Goal: Task Accomplishment & Management: Manage account settings

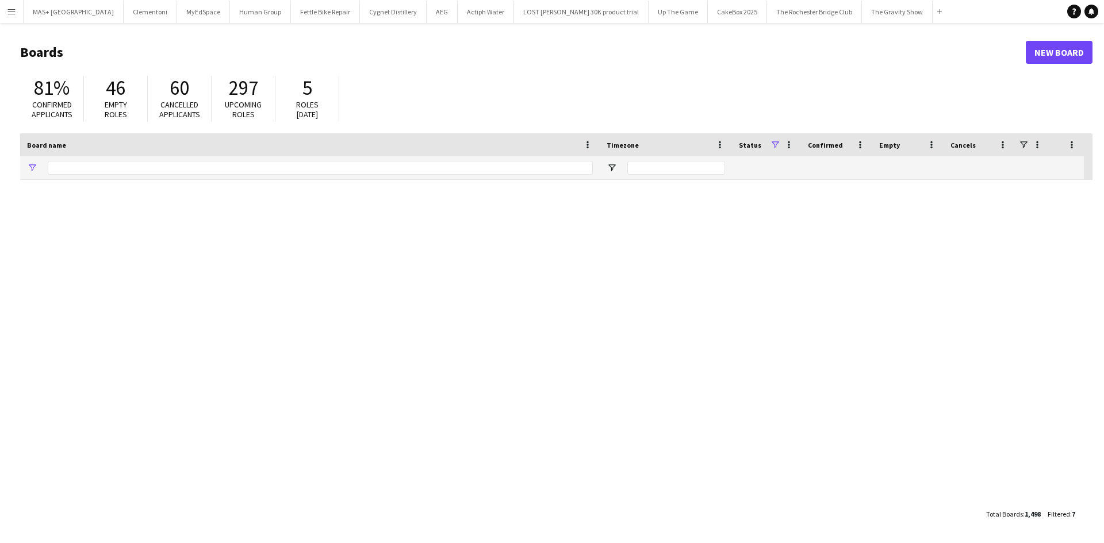
type input "**********"
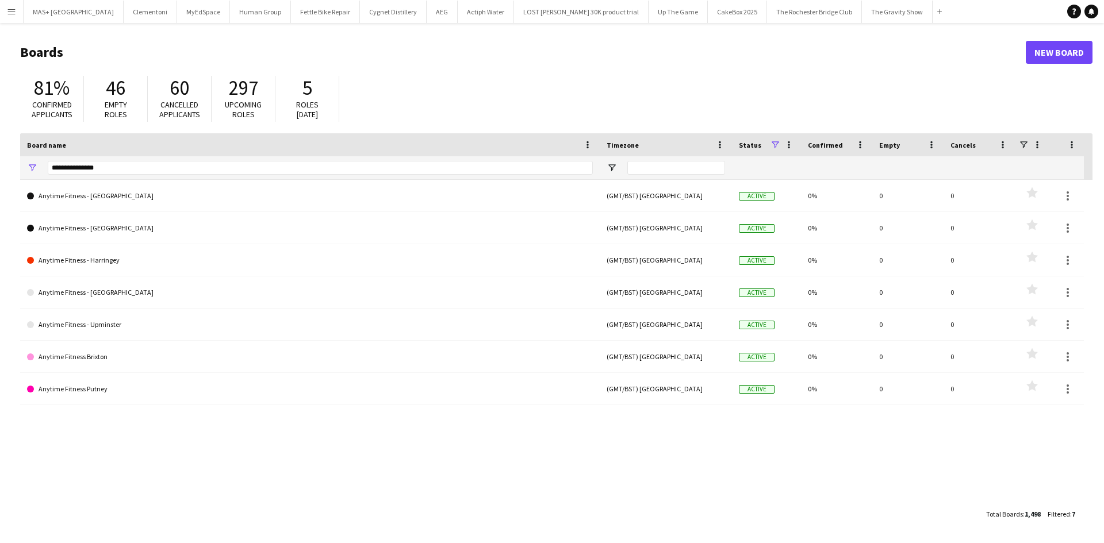
click at [17, 7] on button "Menu" at bounding box center [11, 11] width 23 height 23
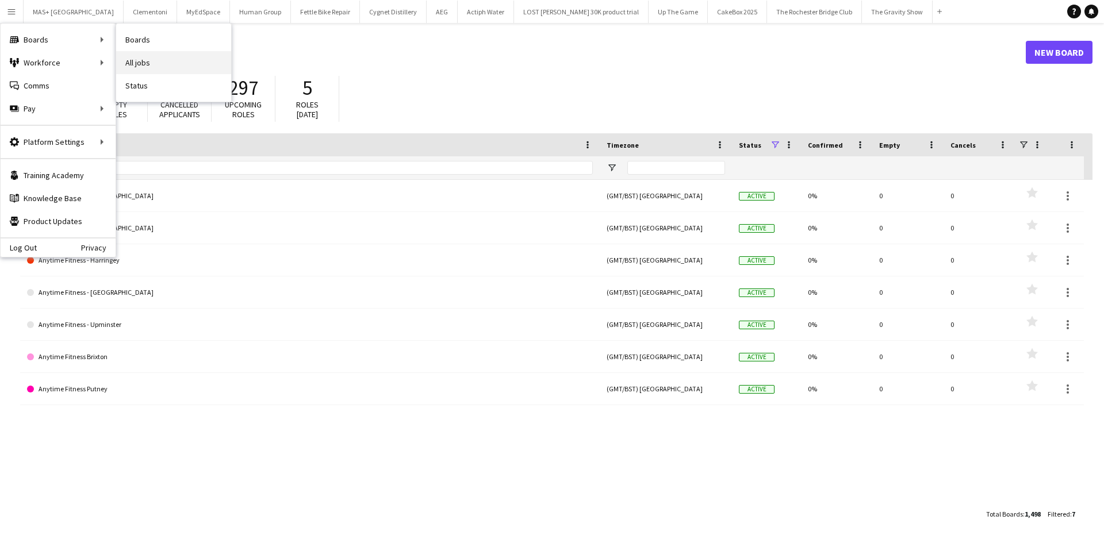
click at [142, 59] on link "All jobs" at bounding box center [173, 62] width 115 height 23
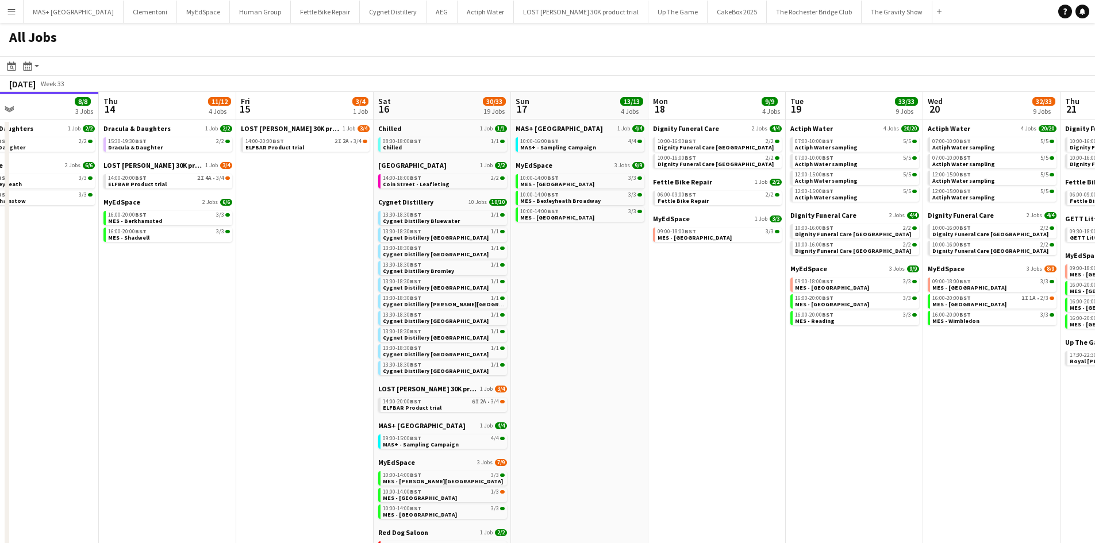
scroll to position [0, 493]
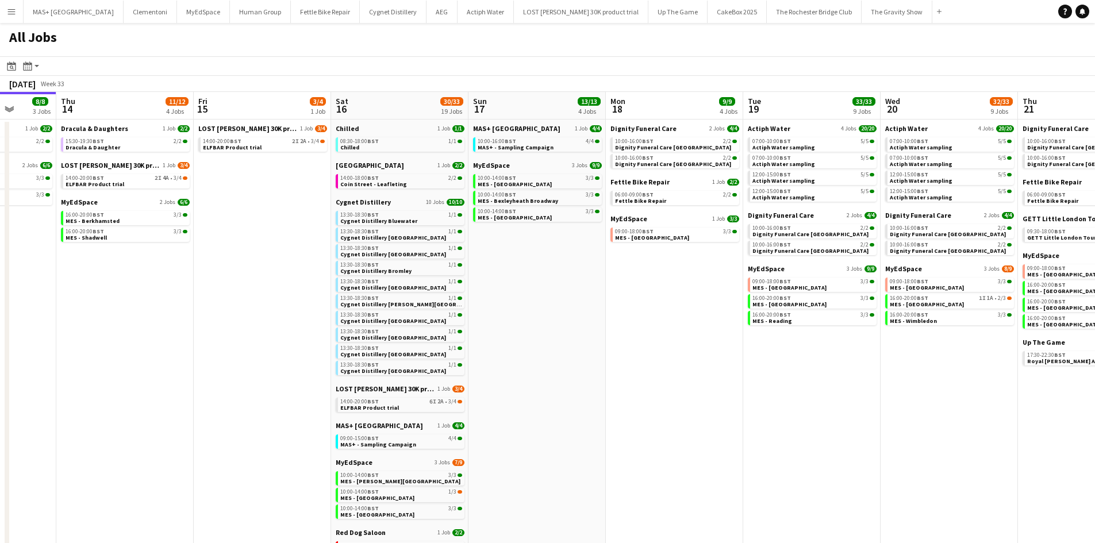
drag, startPoint x: 519, startPoint y: 242, endPoint x: 301, endPoint y: 237, distance: 218.5
click at [301, 237] on app-calendar-viewport "Sun 10 15/18 7 Jobs Mon 11 Tue 12 5/5 2 Jobs Wed 13 8/8 3 Jobs Thu 14 11/12 4 J…" at bounding box center [547, 389] width 1095 height 595
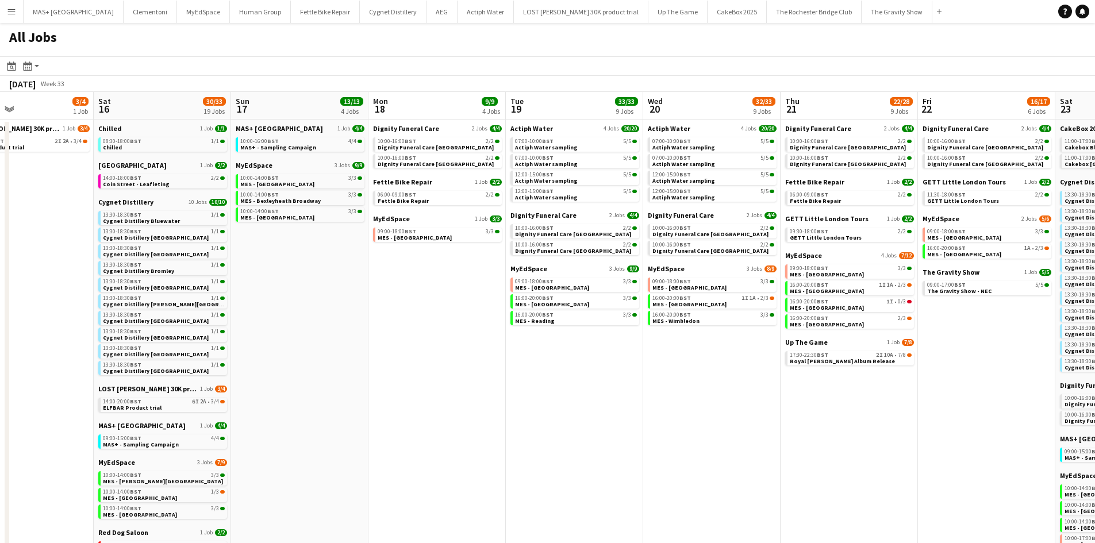
scroll to position [0, 457]
drag, startPoint x: 617, startPoint y: 304, endPoint x: 378, endPoint y: 306, distance: 238.6
click at [378, 306] on app-calendar-viewport "Tue 12 5/5 2 Jobs Wed 13 8/8 3 Jobs Thu 14 11/12 4 Jobs Fri 15 3/4 1 Job Sat 16…" at bounding box center [547, 389] width 1095 height 595
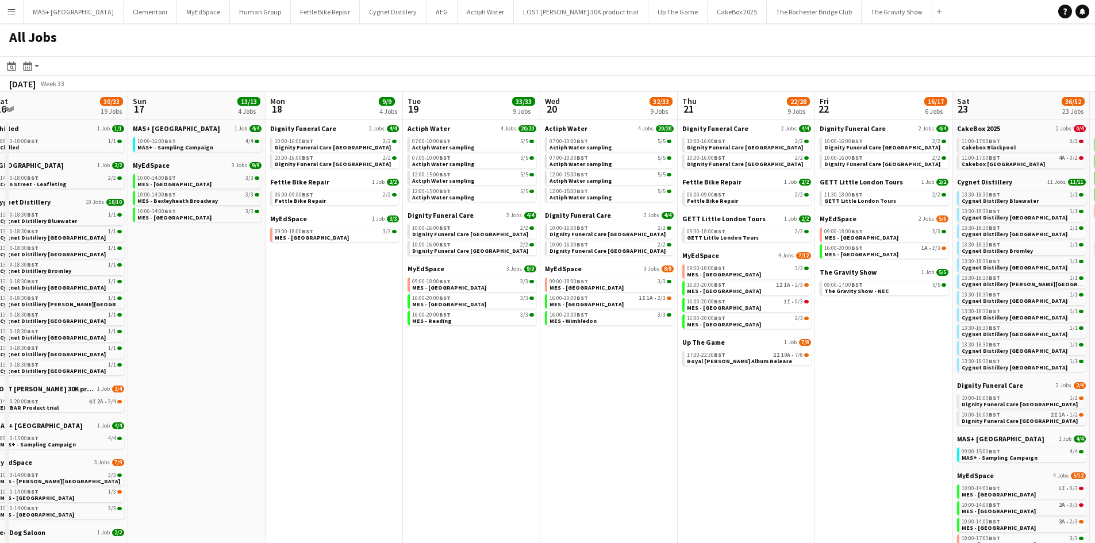
scroll to position [0, 565]
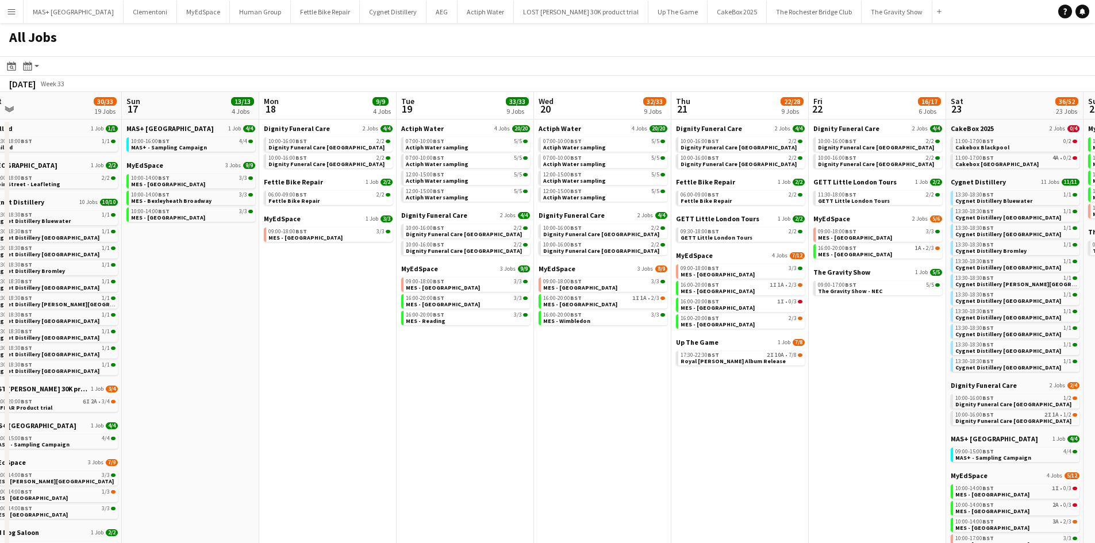
drag, startPoint x: 723, startPoint y: 354, endPoint x: 615, endPoint y: 363, distance: 108.4
click at [615, 363] on app-calendar-viewport "Tue 12 5/5 2 Jobs Wed 13 8/8 3 Jobs Thu 14 11/12 4 Jobs Fri 15 3/4 1 Job Sat 16…" at bounding box center [547, 389] width 1095 height 595
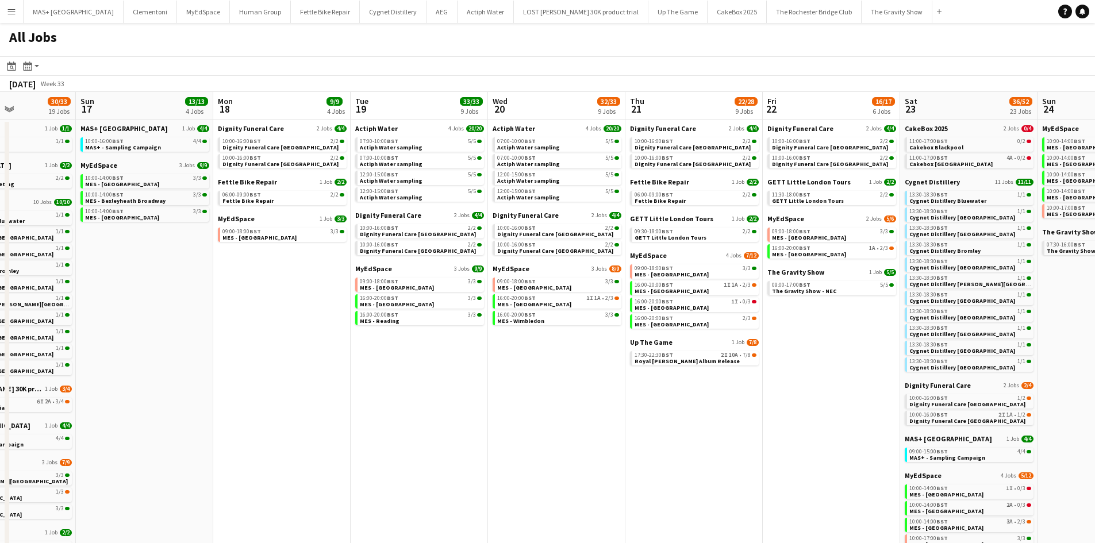
drag, startPoint x: 671, startPoint y: 350, endPoint x: 625, endPoint y: 351, distance: 46.0
click at [624, 351] on app-calendar-viewport "Thu 14 11/12 4 Jobs Fri 15 3/4 1 Job Sat 16 30/33 19 Jobs Sun 17 13/13 4 Jobs M…" at bounding box center [547, 420] width 1095 height 657
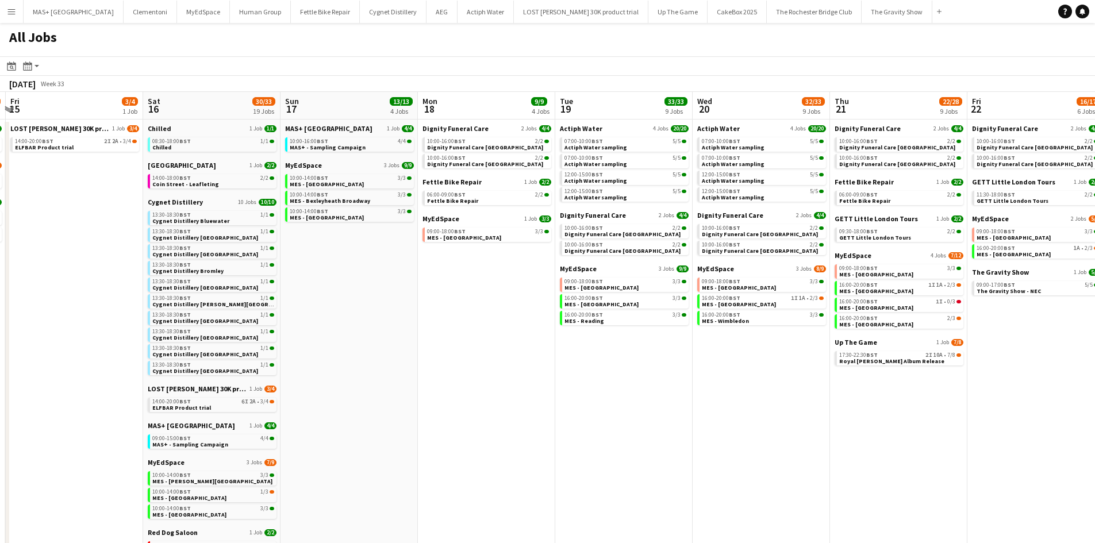
scroll to position [0, 269]
drag, startPoint x: 280, startPoint y: 371, endPoint x: 485, endPoint y: 370, distance: 205.3
click at [485, 370] on app-calendar-viewport "Wed 13 8/8 3 Jobs Thu 14 11/12 4 Jobs Fri 15 3/4 1 Job Sat 16 30/33 19 Jobs Sun…" at bounding box center [547, 420] width 1095 height 657
click at [880, 361] on span "Royal [PERSON_NAME] Album Release" at bounding box center [892, 361] width 105 height 7
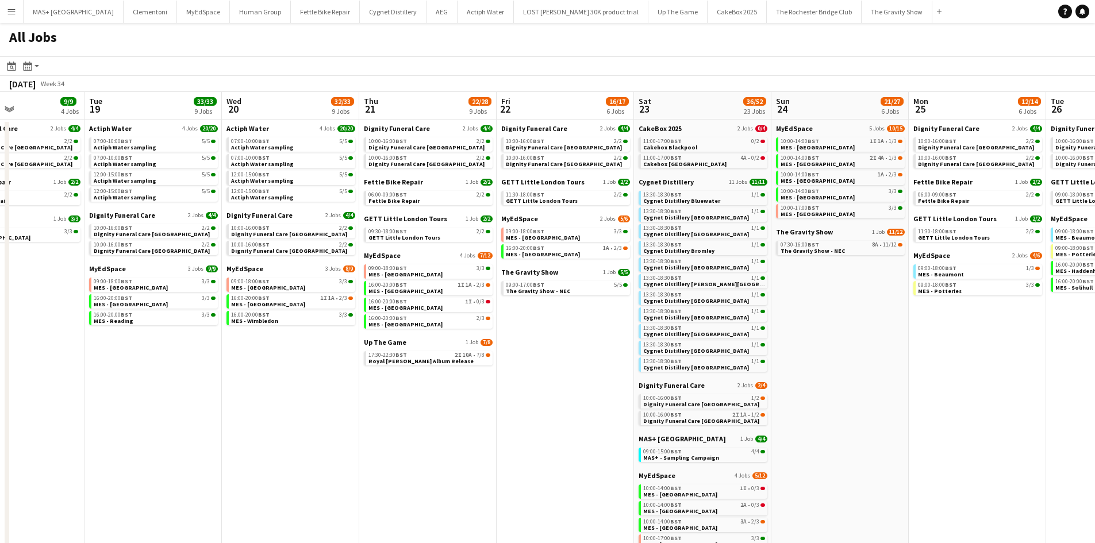
drag, startPoint x: 627, startPoint y: 461, endPoint x: 231, endPoint y: 427, distance: 397.6
click at [231, 427] on app-calendar-viewport "Fri 15 3/4 1 Job Sat 16 30/33 19 Jobs Sun 17 13/13 4 Jobs Mon 18 9/9 4 Jobs Tue…" at bounding box center [547, 420] width 1095 height 657
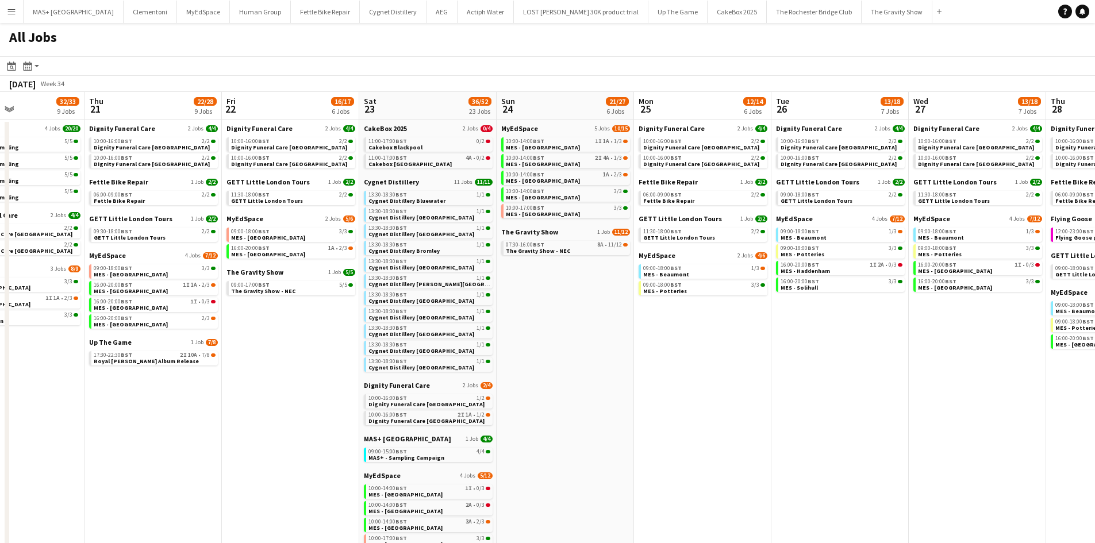
scroll to position [0, 343]
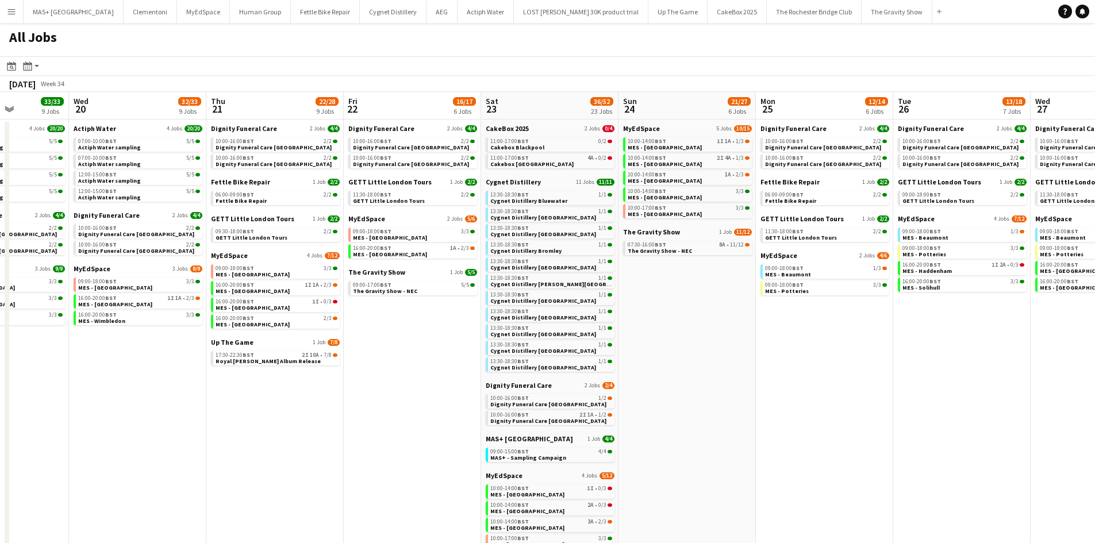
drag, startPoint x: 557, startPoint y: 462, endPoint x: 404, endPoint y: 429, distance: 156.4
click at [404, 429] on app-calendar-viewport "Sun 17 13/13 4 Jobs Mon 18 9/9 4 Jobs Tue 19 33/33 9 Jobs Wed 20 32/33 9 Jobs T…" at bounding box center [547, 420] width 1095 height 657
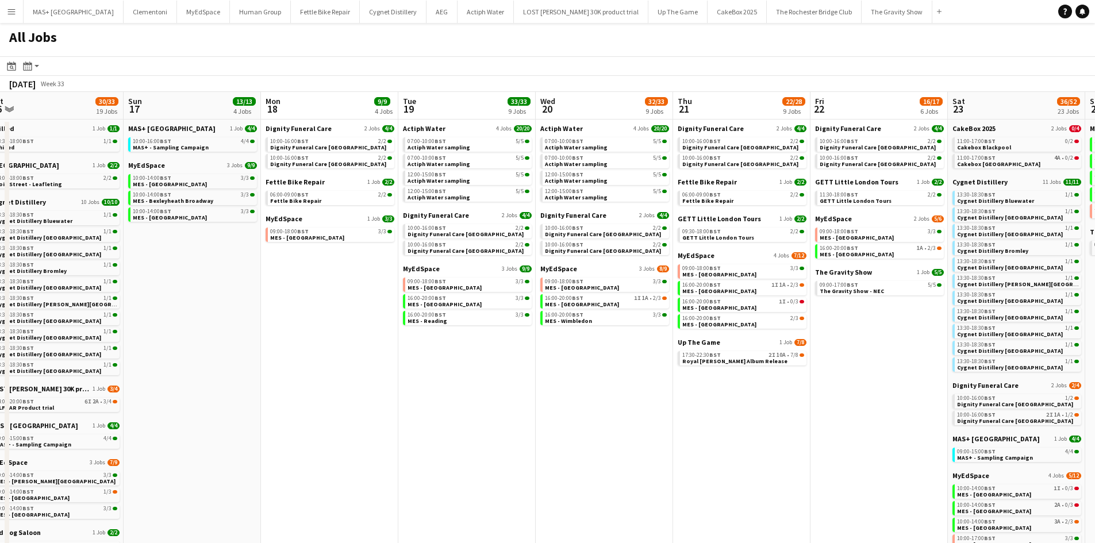
drag, startPoint x: 106, startPoint y: 428, endPoint x: 613, endPoint y: 396, distance: 508.1
click at [613, 396] on app-calendar-viewport "Thu 14 11/12 4 Jobs Fri 15 3/4 1 Job Sat 16 30/33 19 Jobs Sun 17 13/13 4 Jobs M…" at bounding box center [547, 420] width 1095 height 657
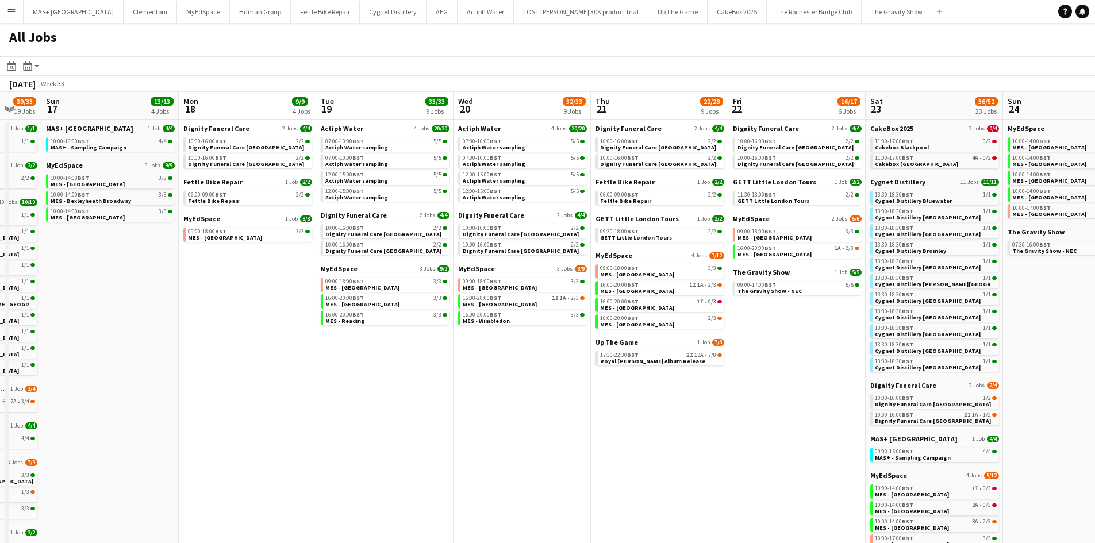
drag, startPoint x: 308, startPoint y: 431, endPoint x: 746, endPoint y: 398, distance: 439.3
click at [746, 398] on app-calendar-viewport "Thu 14 11/12 4 Jobs Fri 15 3/4 1 Job Sat 16 30/33 19 Jobs Sun 17 13/13 4 Jobs M…" at bounding box center [547, 420] width 1095 height 657
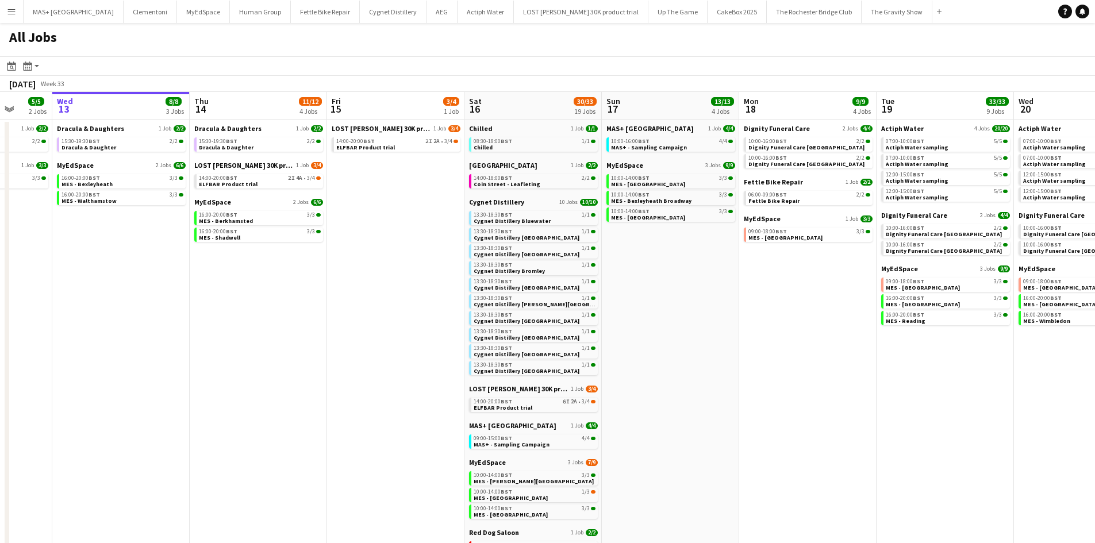
scroll to position [0, 478]
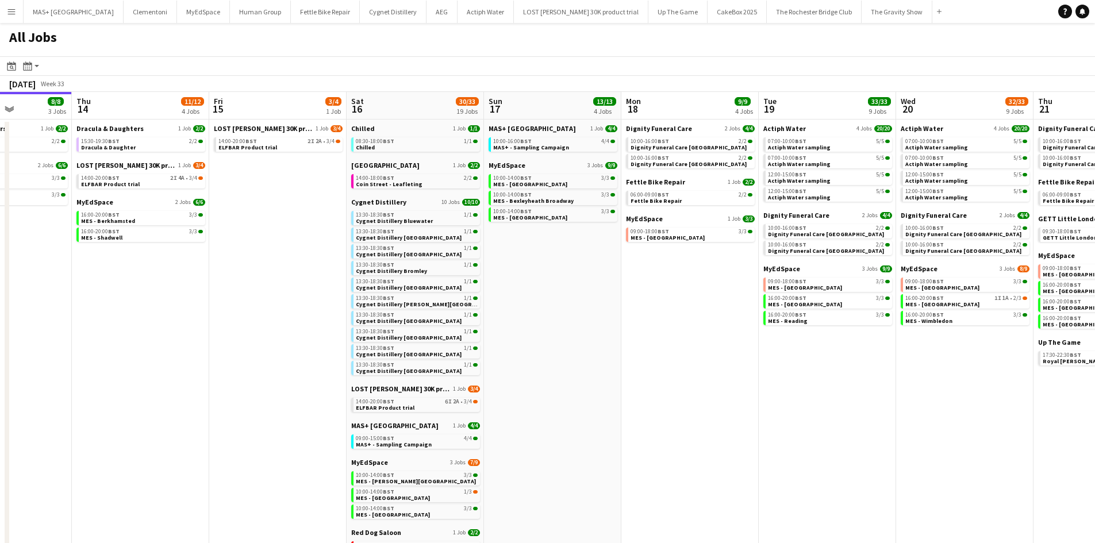
drag, startPoint x: 718, startPoint y: 352, endPoint x: 600, endPoint y: 352, distance: 117.9
click at [600, 352] on app-calendar-viewport "Sun 10 15/18 7 Jobs Mon 11 Tue 12 5/5 2 Jobs Wed 13 8/8 3 Jobs Thu 14 11/12 4 J…" at bounding box center [547, 420] width 1095 height 657
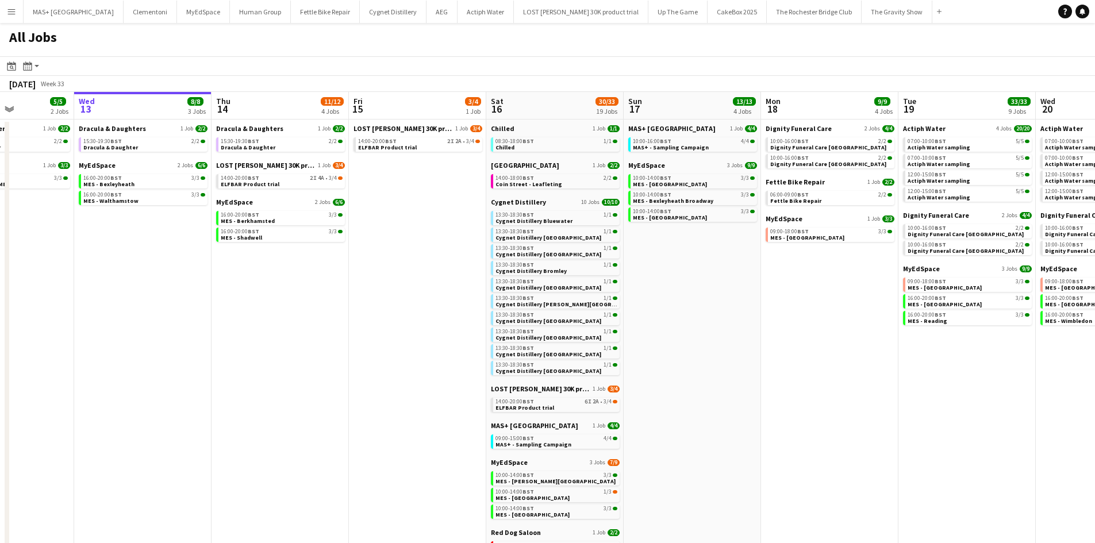
drag, startPoint x: 769, startPoint y: 392, endPoint x: 359, endPoint y: 389, distance: 410.0
click at [359, 389] on app-calendar-viewport "Sun 10 15/18 7 Jobs Mon 11 Tue 12 5/5 2 Jobs Wed 13 8/8 3 Jobs Thu 14 11/12 4 J…" at bounding box center [547, 420] width 1095 height 657
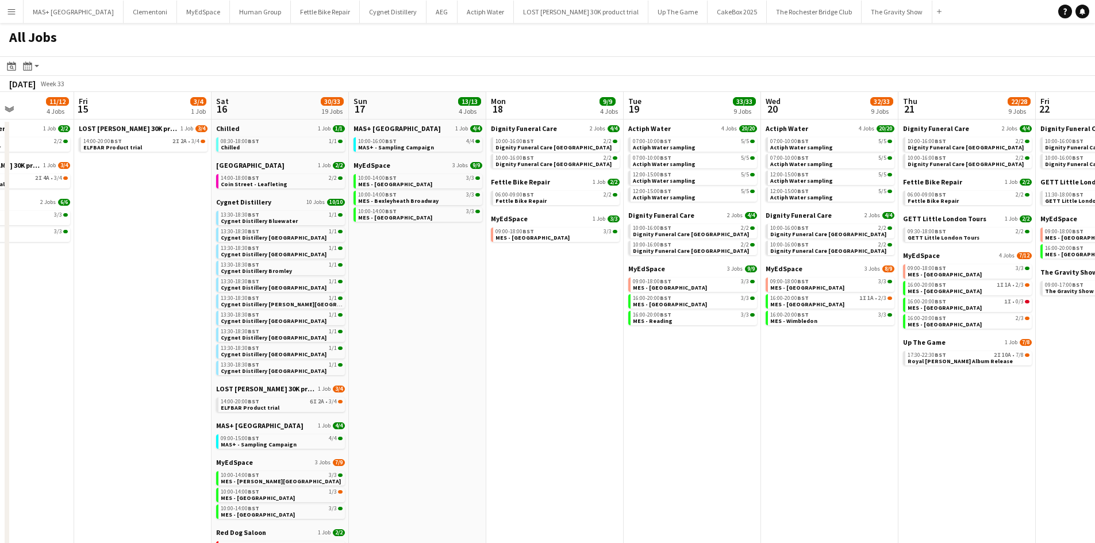
scroll to position [0, 247]
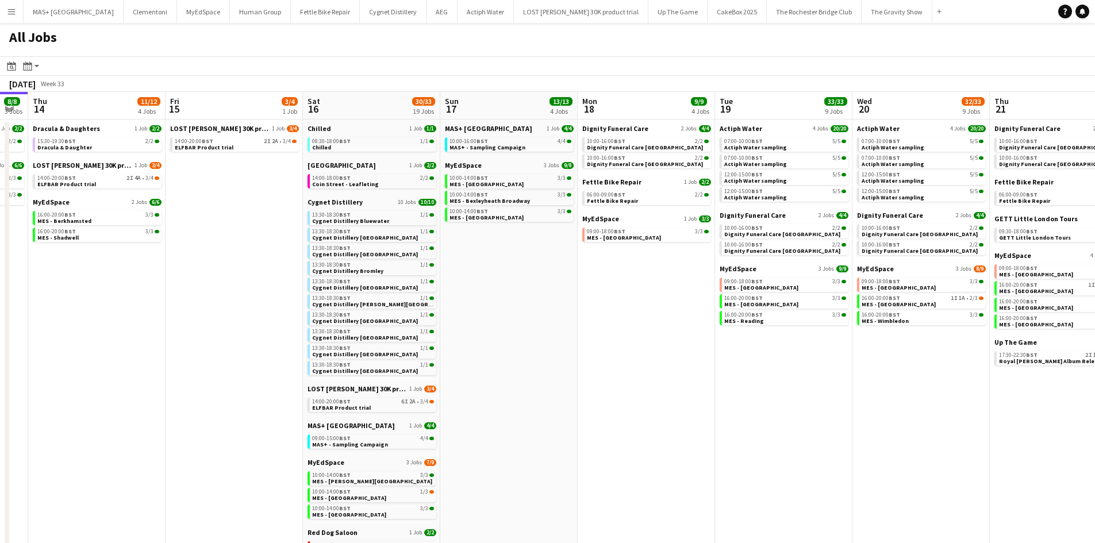
drag, startPoint x: 524, startPoint y: 429, endPoint x: 718, endPoint y: 436, distance: 193.9
click at [718, 436] on app-calendar-viewport "Tue 12 5/5 2 Jobs Wed 13 8/8 3 Jobs Thu 14 11/12 4 Jobs Fri 15 3/4 1 Job Sat 16…" at bounding box center [547, 420] width 1095 height 657
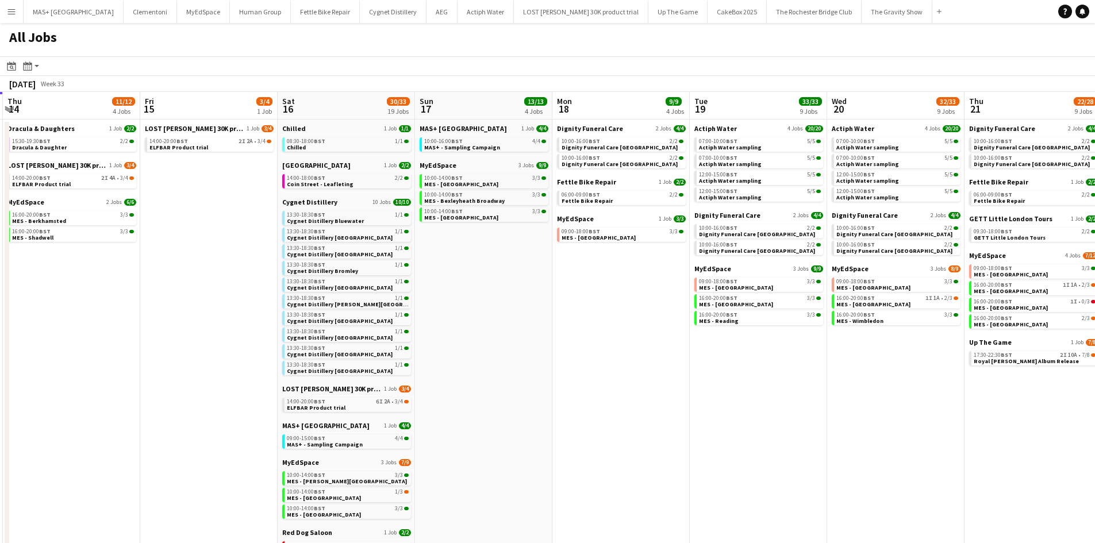
scroll to position [0, 271]
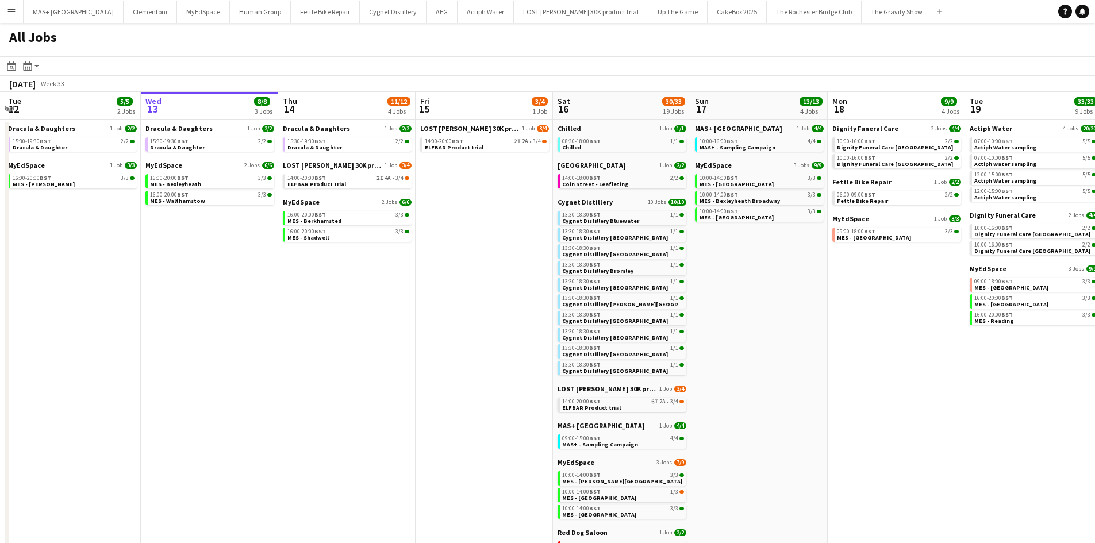
drag, startPoint x: 242, startPoint y: 332, endPoint x: 492, endPoint y: 328, distance: 250.1
click at [492, 328] on app-calendar-viewport "Sun 10 15/18 7 Jobs Mon 11 Tue 12 5/5 2 Jobs Wed 13 8/8 3 Jobs Thu 14 11/12 4 J…" at bounding box center [547, 420] width 1095 height 657
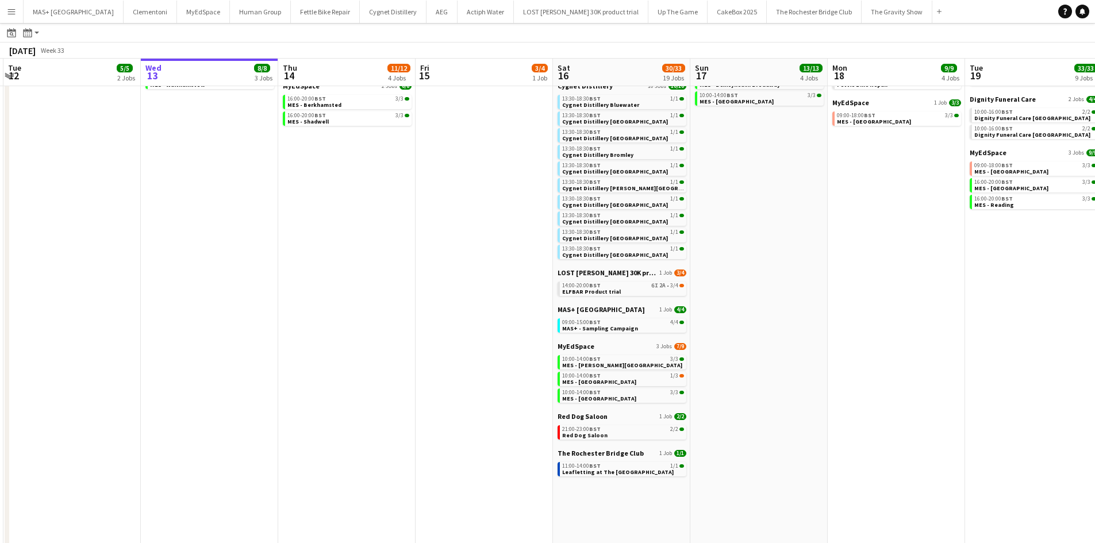
scroll to position [0, 329]
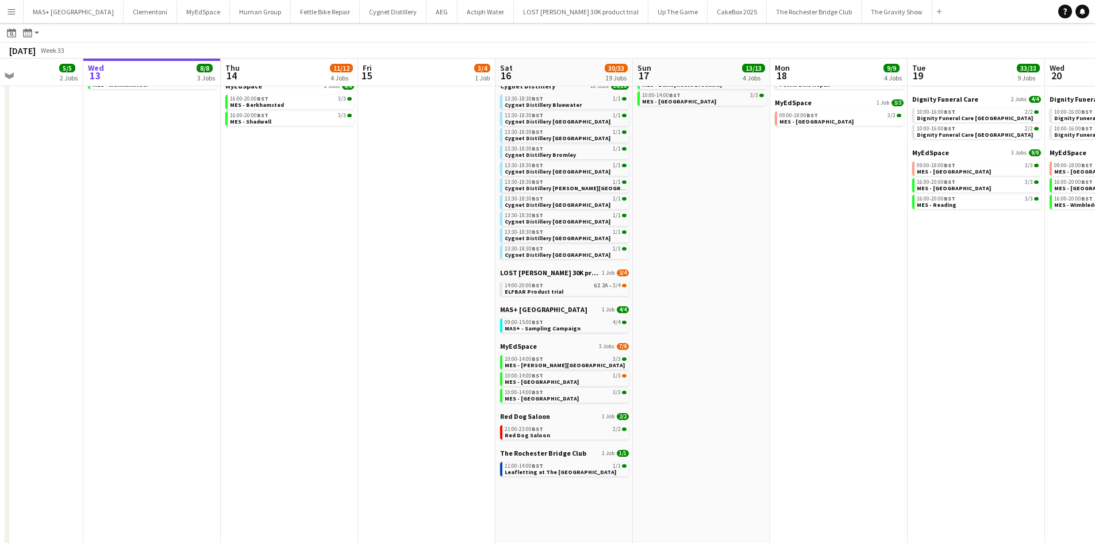
drag, startPoint x: 776, startPoint y: 378, endPoint x: 375, endPoint y: 335, distance: 403.1
click at [719, 382] on app-calendar-viewport "Sun 10 15/18 7 Jobs Mon 11 Tue 12 5/5 2 Jobs Wed 13 8/8 3 Jobs Thu 14 11/12 4 J…" at bounding box center [547, 286] width 1095 height 691
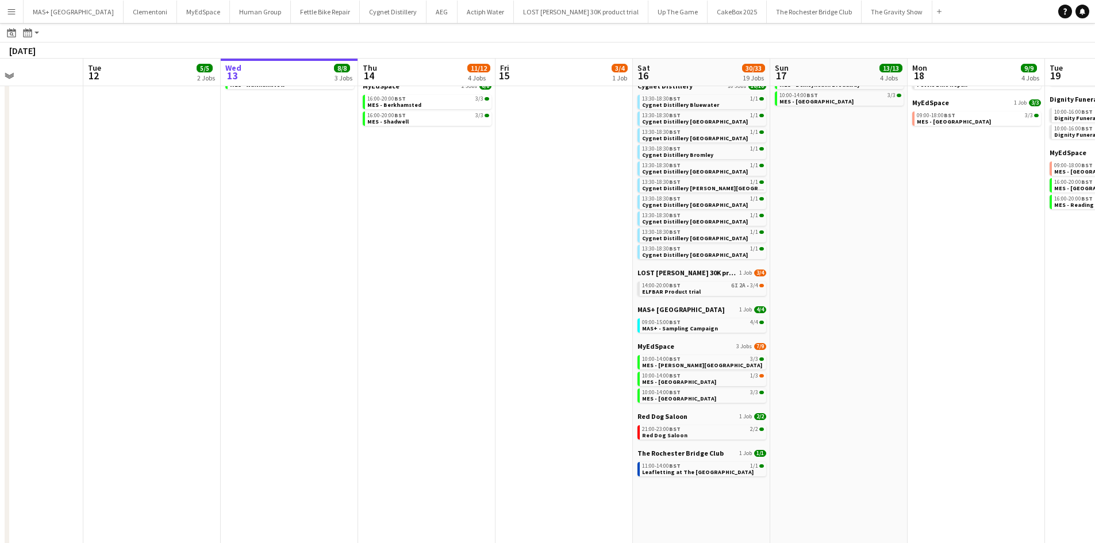
drag, startPoint x: 266, startPoint y: 264, endPoint x: 608, endPoint y: 325, distance: 347.5
click at [608, 325] on app-calendar-viewport "Sat 9 36/37 21 Jobs Sun 10 15/18 7 Jobs Mon 11 Tue 12 5/5 2 Jobs Wed 13 8/8 3 J…" at bounding box center [547, 286] width 1095 height 691
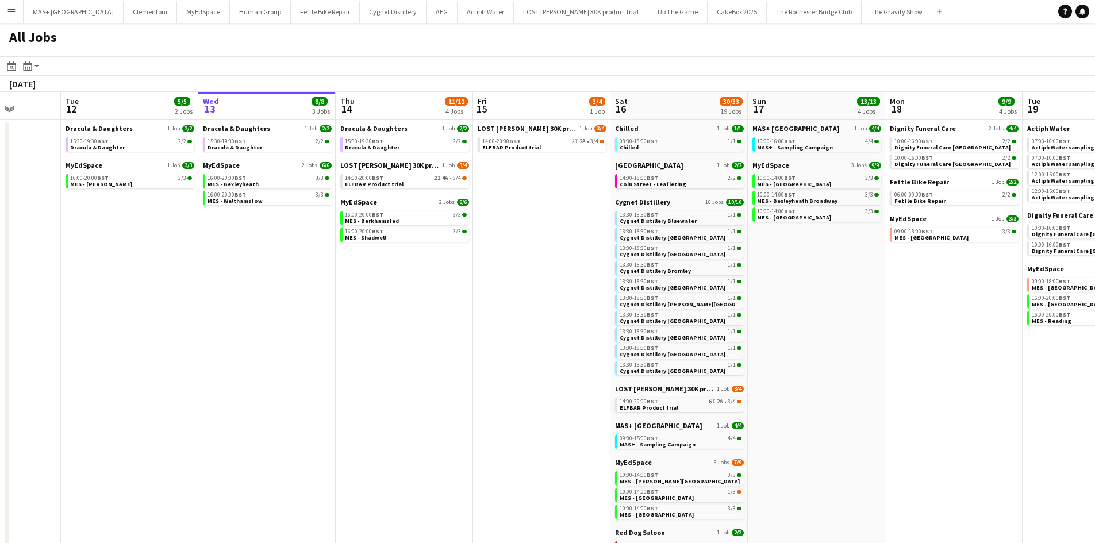
scroll to position [0, 340]
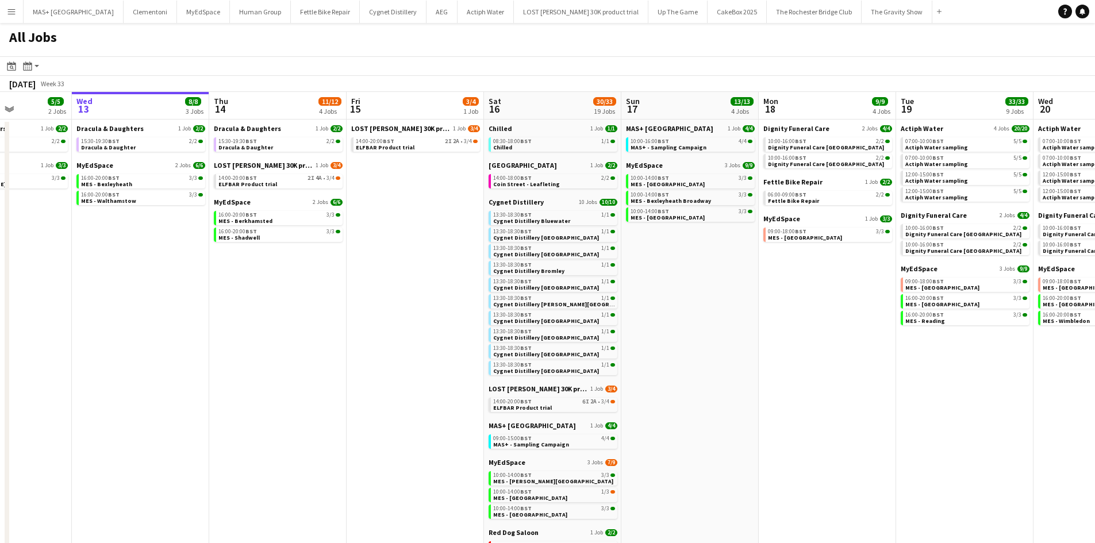
drag, startPoint x: 456, startPoint y: 326, endPoint x: 329, endPoint y: 321, distance: 126.6
click at [329, 321] on app-calendar-viewport "Sun 10 15/18 7 Jobs Mon 11 Tue 12 5/5 2 Jobs Wed 13 8/8 3 Jobs Thu 14 11/12 4 J…" at bounding box center [547, 420] width 1095 height 657
click at [306, 181] on link "14:00-20:00 BST 2I 4A • 3/4 ELFBAR Product trial" at bounding box center [279, 180] width 122 height 13
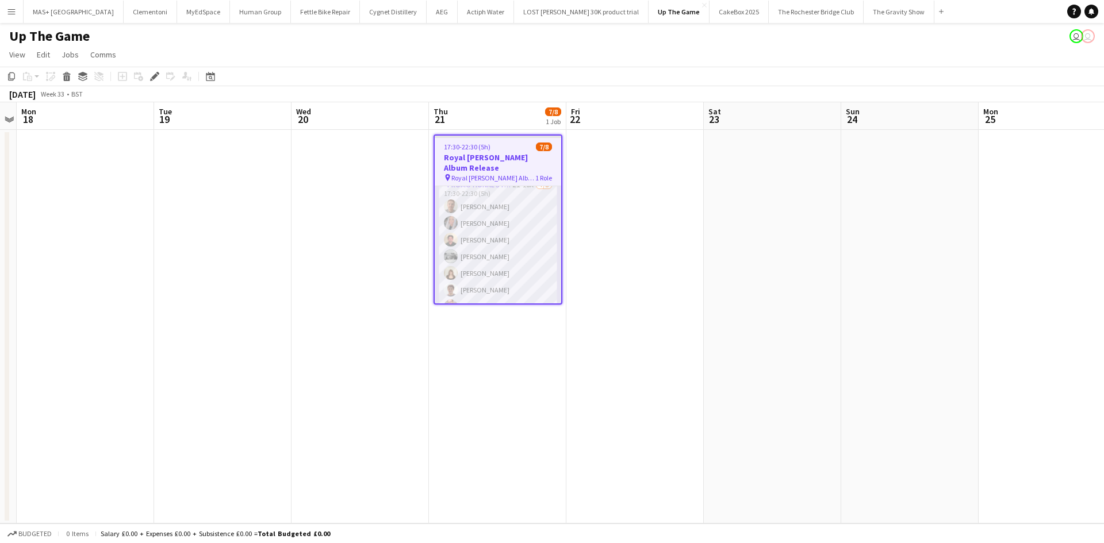
scroll to position [28, 0]
click at [488, 258] on app-card-role "Promotional Staffing (Brand Ambassadors) 2I 10A 7/8 17:30-22:30 (5h) Jack Proct…" at bounding box center [498, 236] width 126 height 156
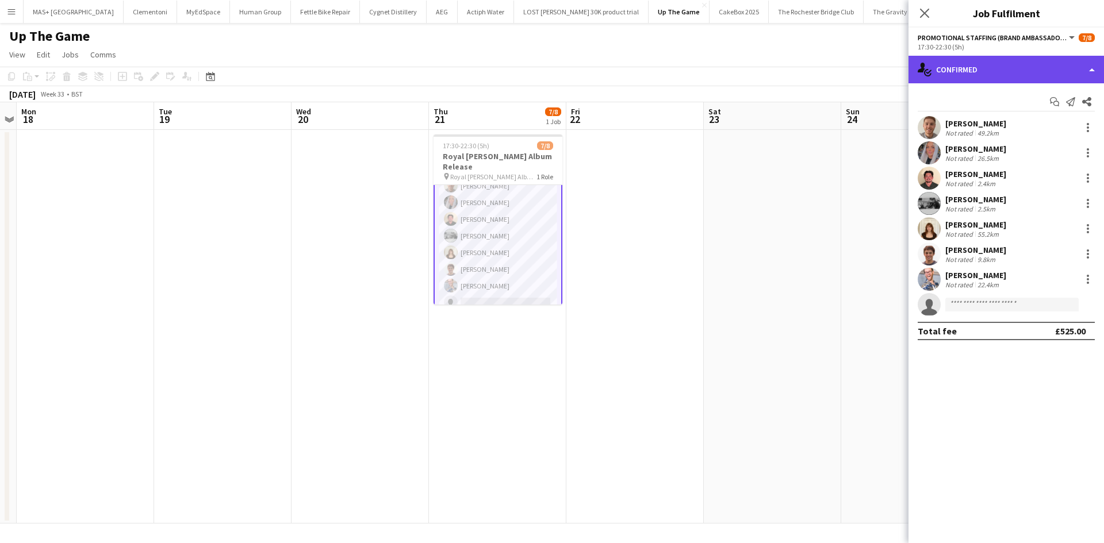
click at [979, 78] on div "single-neutral-actions-check-2 Confirmed" at bounding box center [1005, 70] width 195 height 28
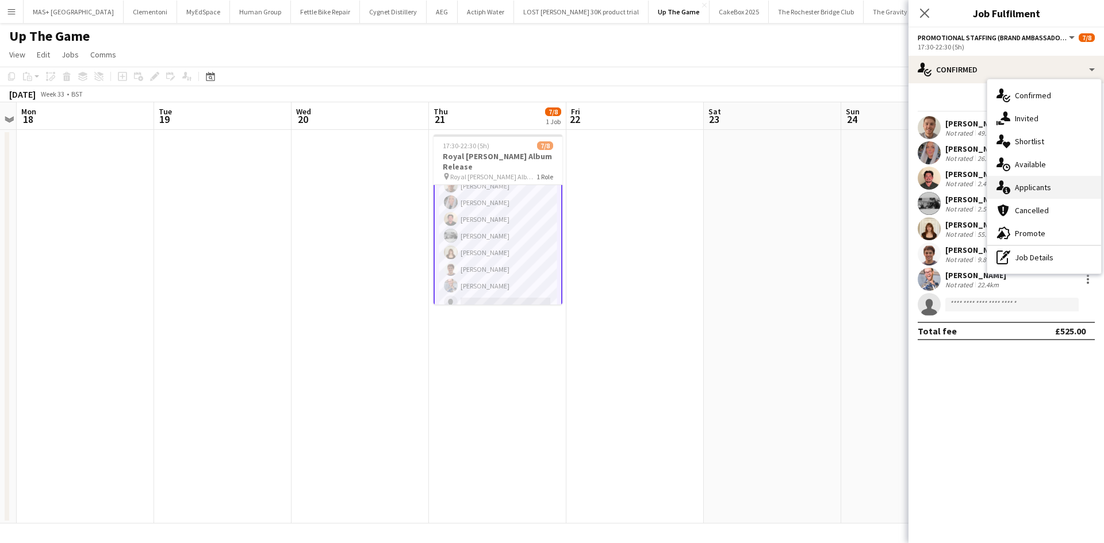
click at [1021, 190] on div "single-neutral-actions-information Applicants" at bounding box center [1044, 187] width 114 height 23
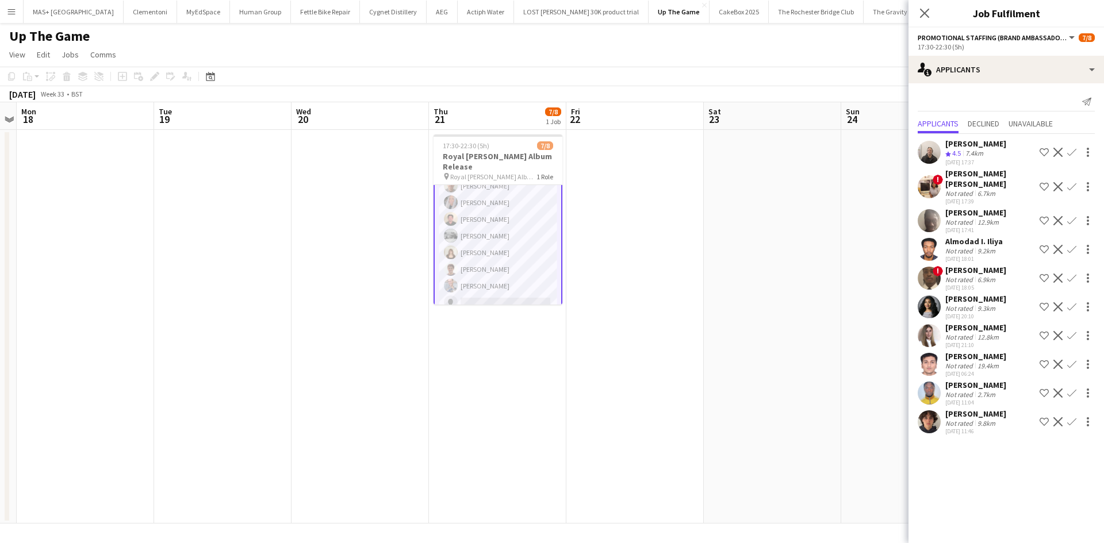
click at [980, 419] on div "9.8km" at bounding box center [986, 423] width 22 height 9
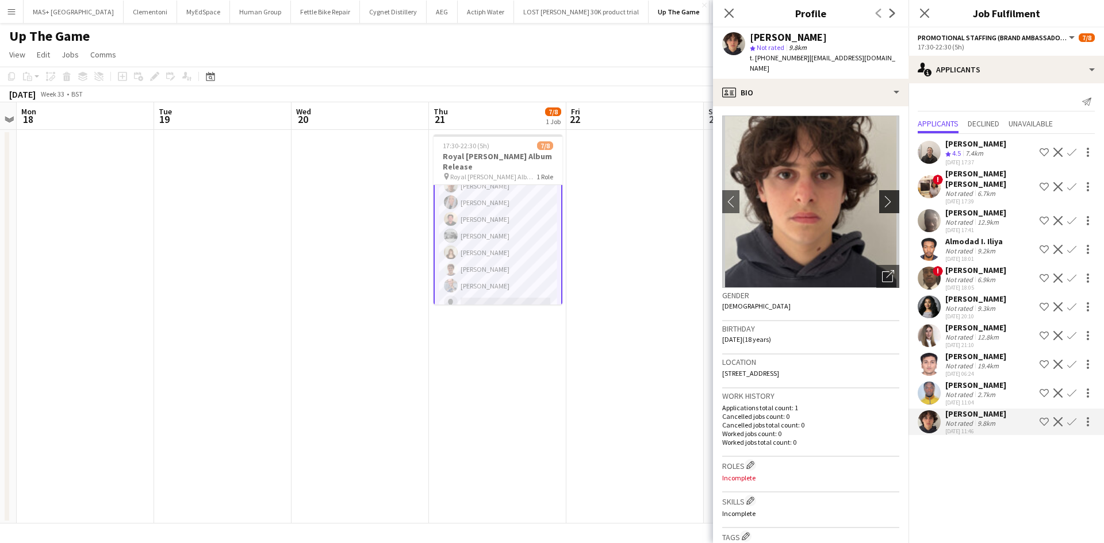
click at [885, 195] on app-icon "chevron-right" at bounding box center [891, 201] width 18 height 12
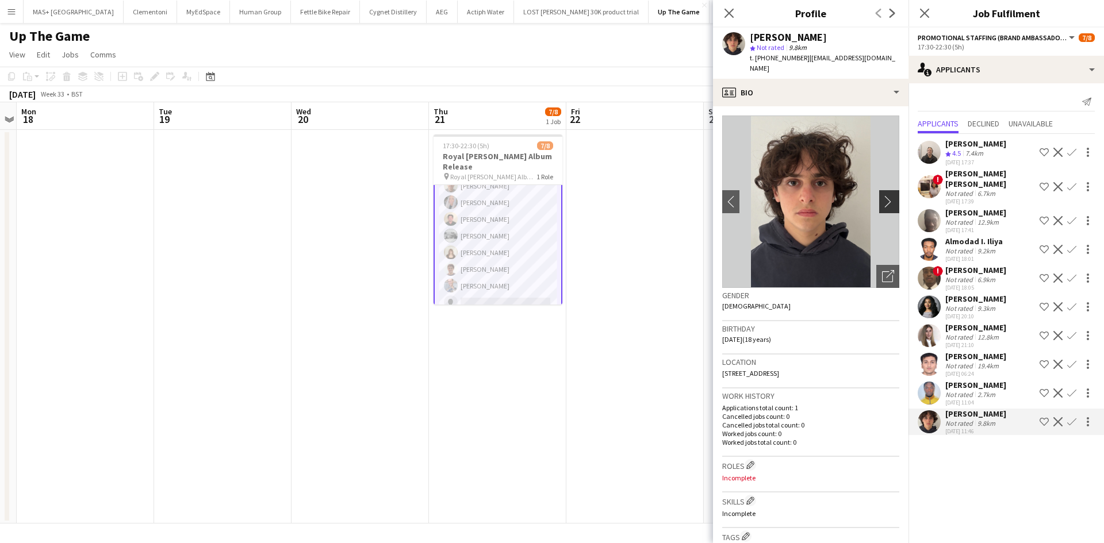
click at [885, 195] on app-icon "chevron-right" at bounding box center [891, 201] width 18 height 12
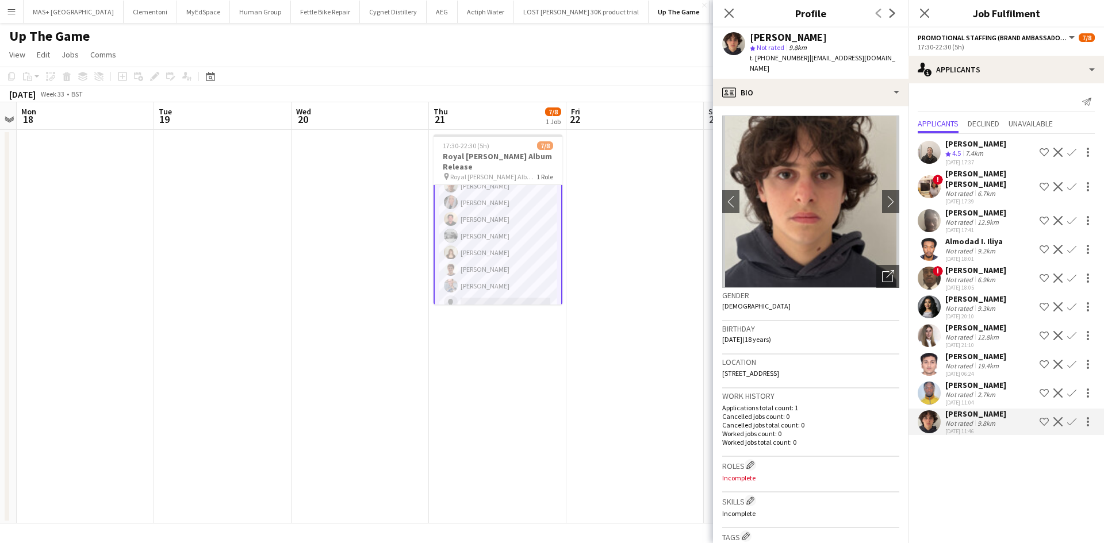
click at [957, 198] on div "12-08-2025 17:39" at bounding box center [990, 201] width 90 height 7
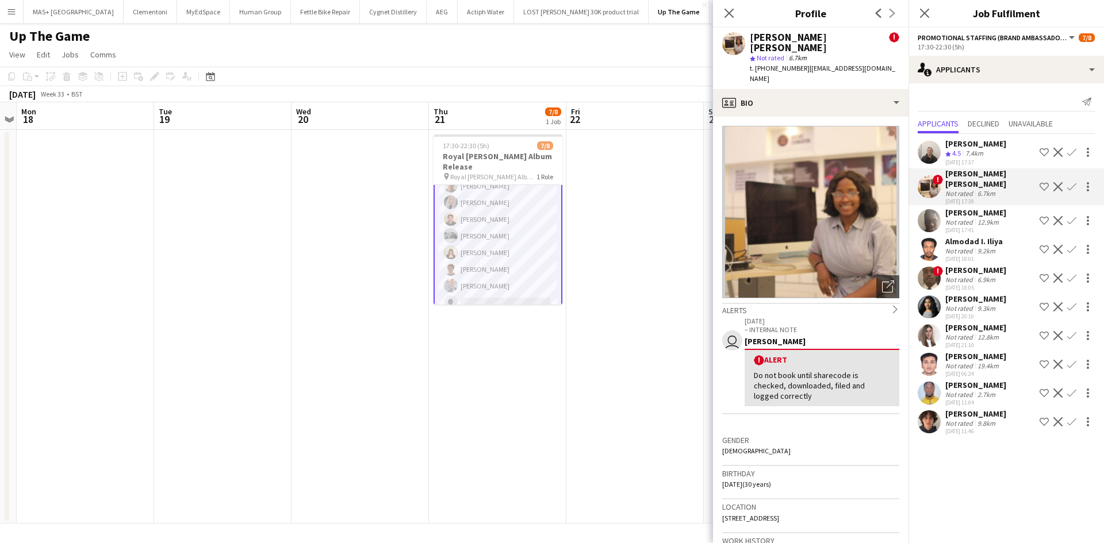
click at [506, 388] on app-date-cell "17:30-22:30 (5h) 7/8 Royal Otis Album Release pin Royal Otis Album Release 1 Ro…" at bounding box center [497, 327] width 137 height 394
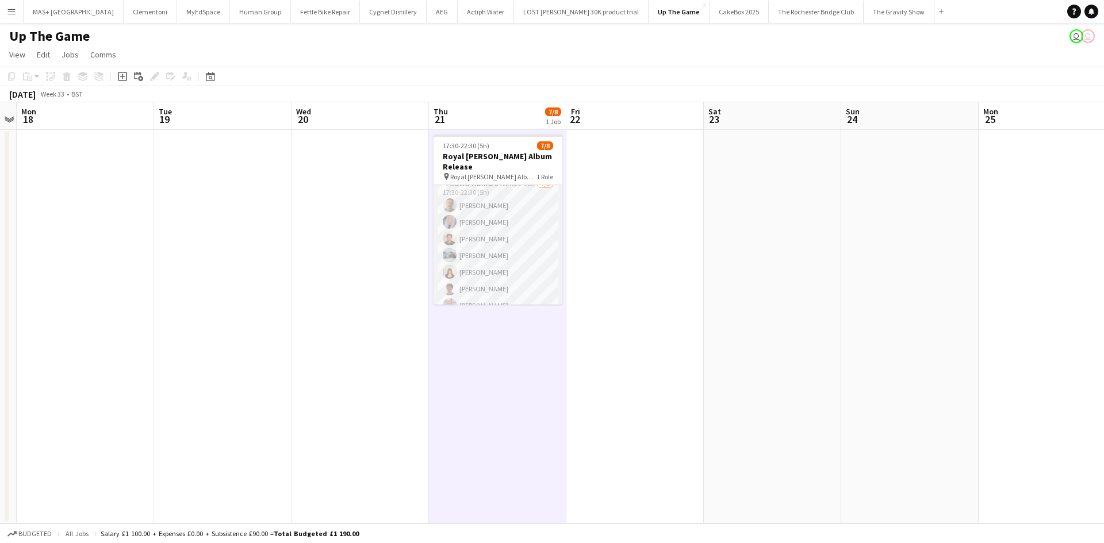
scroll to position [0, 0]
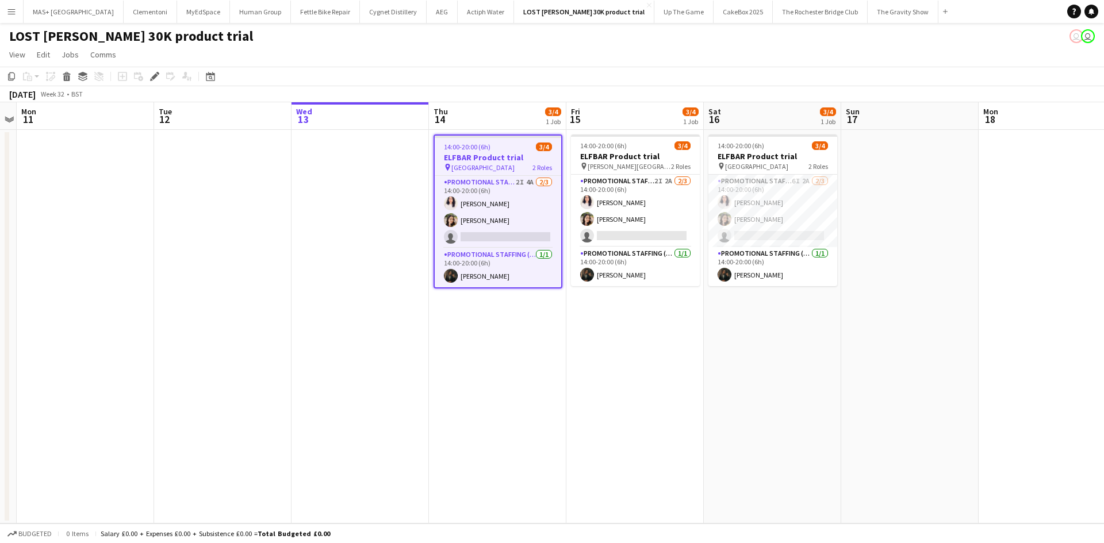
click at [496, 188] on app-card-role "Promotional Staffing (Brand Ambassadors) 2I 4A 2/3 14:00-20:00 (6h) Zahra Farho…" at bounding box center [498, 212] width 126 height 72
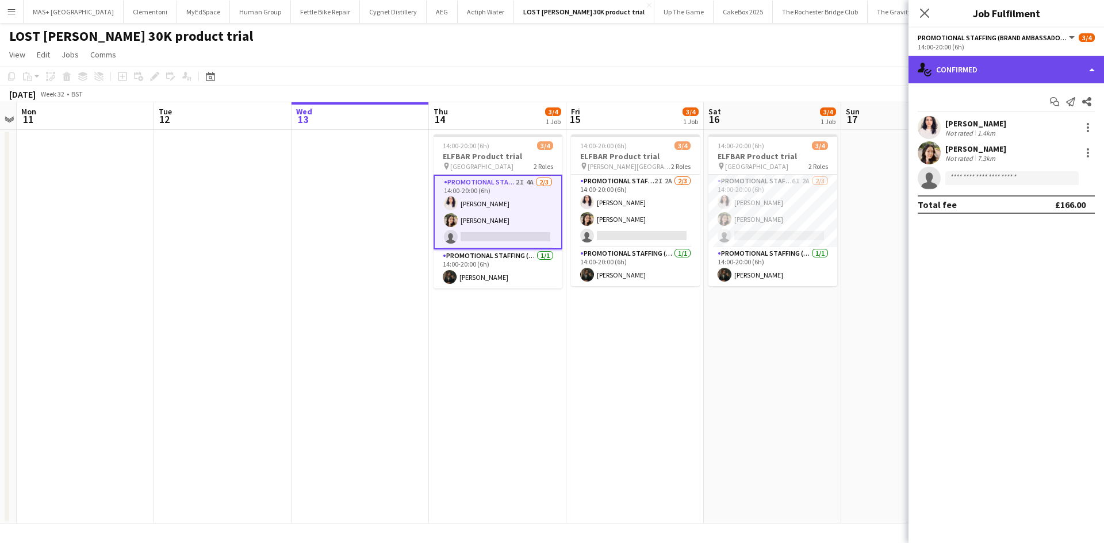
click at [994, 67] on div "single-neutral-actions-check-2 Confirmed" at bounding box center [1005, 70] width 195 height 28
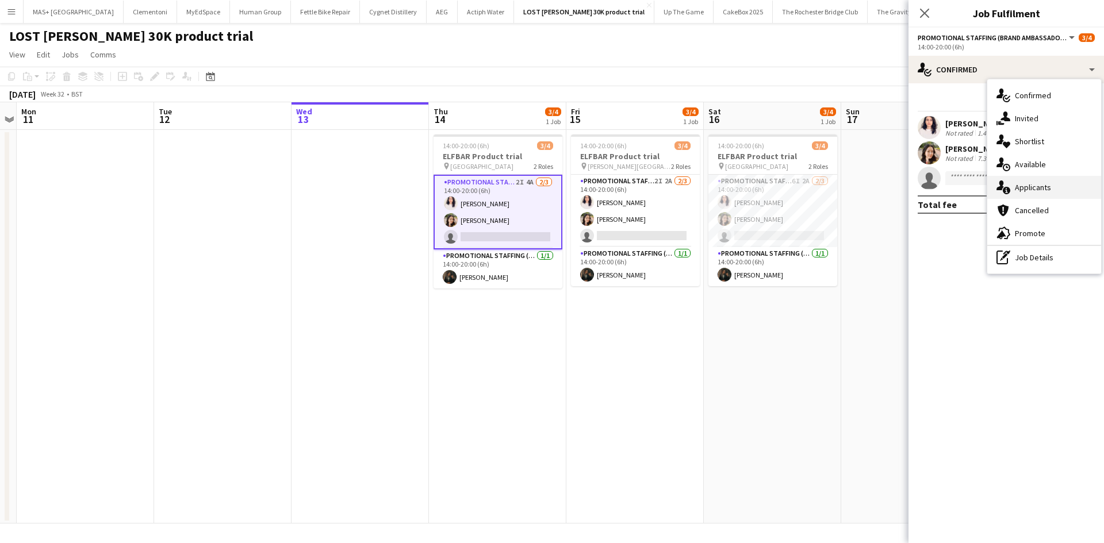
click at [1057, 194] on div "single-neutral-actions-information Applicants" at bounding box center [1044, 187] width 114 height 23
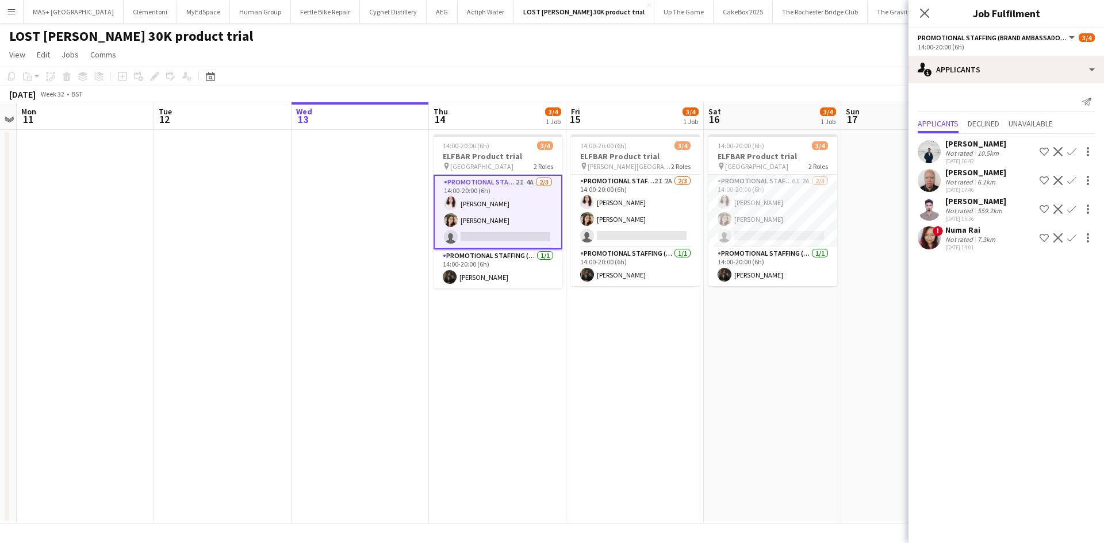
click at [976, 198] on div "Muhammad Shad" at bounding box center [975, 201] width 61 height 10
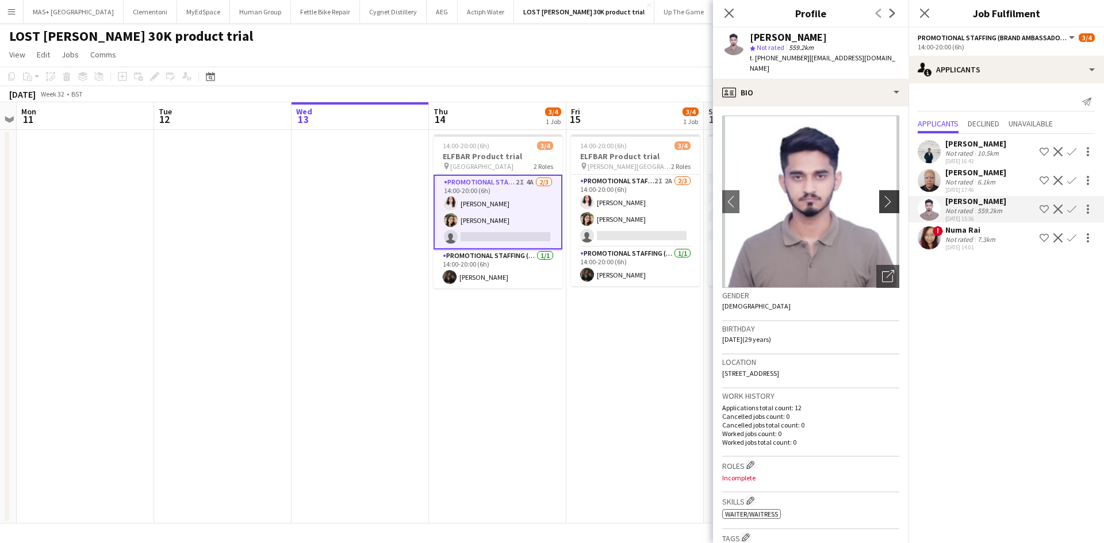
click at [884, 203] on app-icon "chevron-right" at bounding box center [891, 201] width 18 height 12
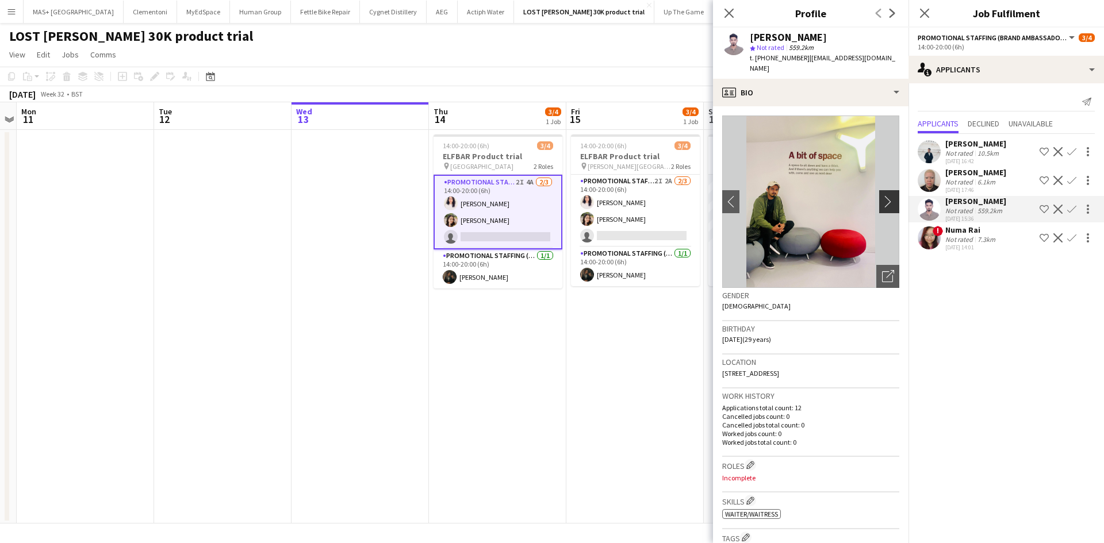
click at [884, 203] on app-icon "chevron-right" at bounding box center [891, 201] width 18 height 12
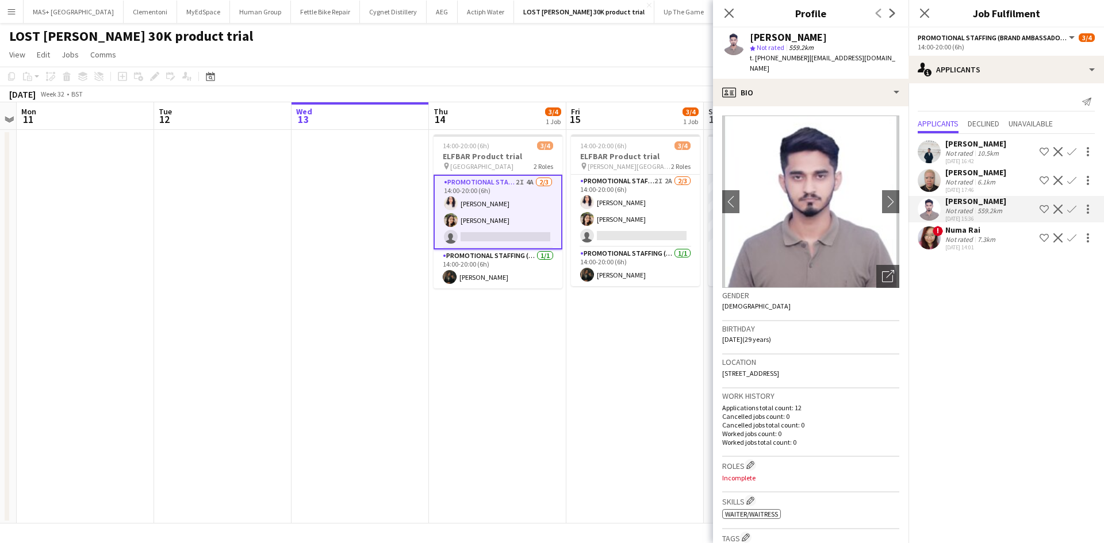
click at [964, 182] on div "Not rated" at bounding box center [960, 182] width 30 height 9
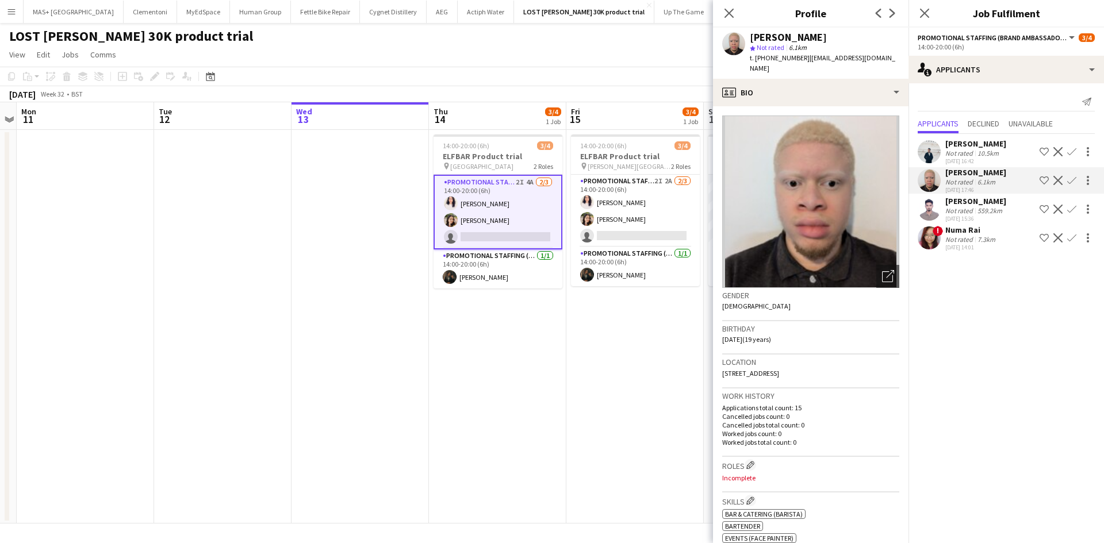
click at [964, 153] on div "Not rated" at bounding box center [960, 153] width 30 height 9
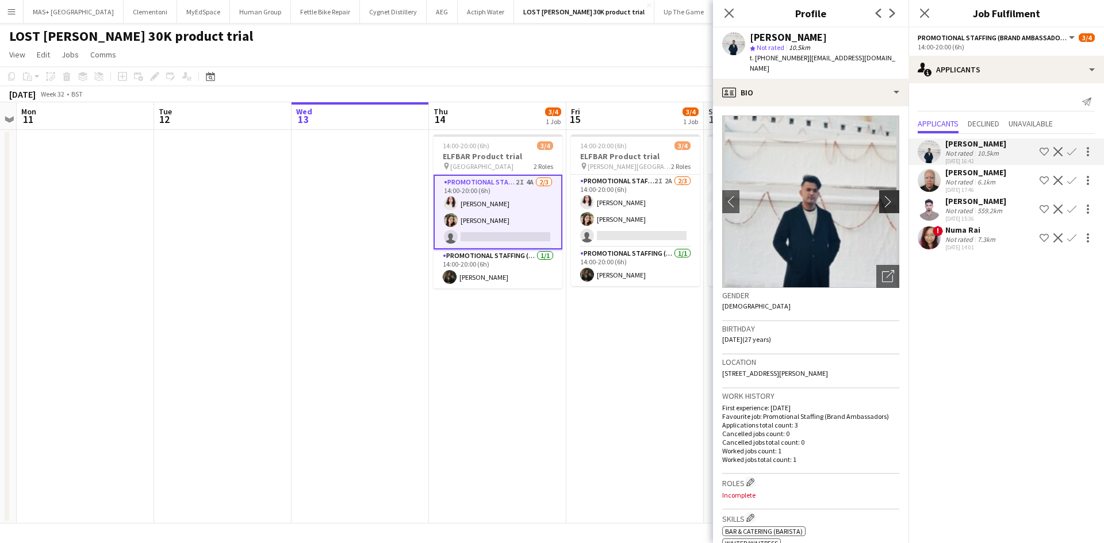
click at [882, 195] on app-icon "chevron-right" at bounding box center [891, 201] width 18 height 12
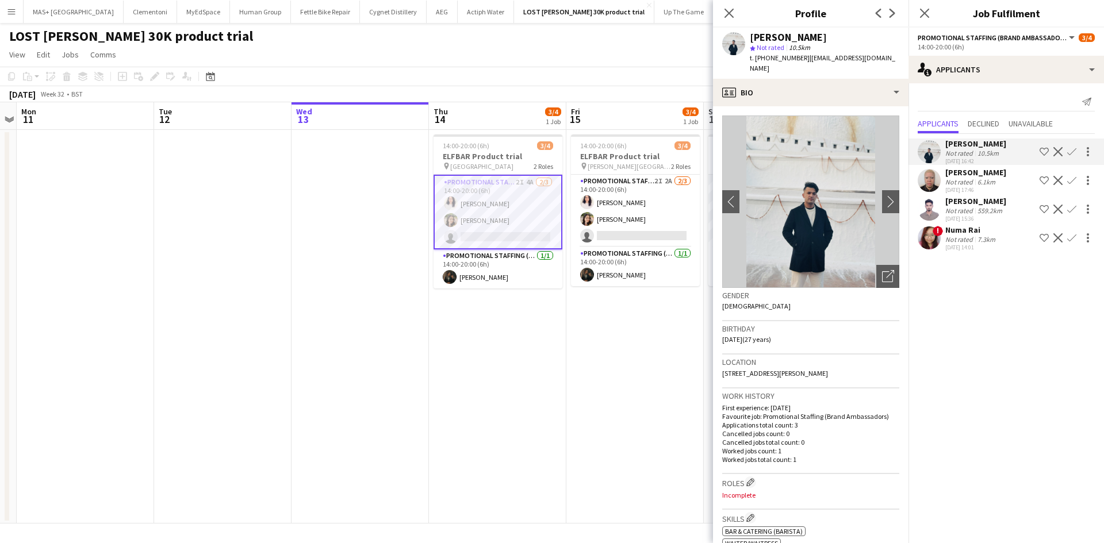
click at [634, 323] on app-date-cell "14:00-20:00 (6h) 3/4 ELFBAR Product trial pin George Square 2 Roles Promotional…" at bounding box center [634, 327] width 137 height 394
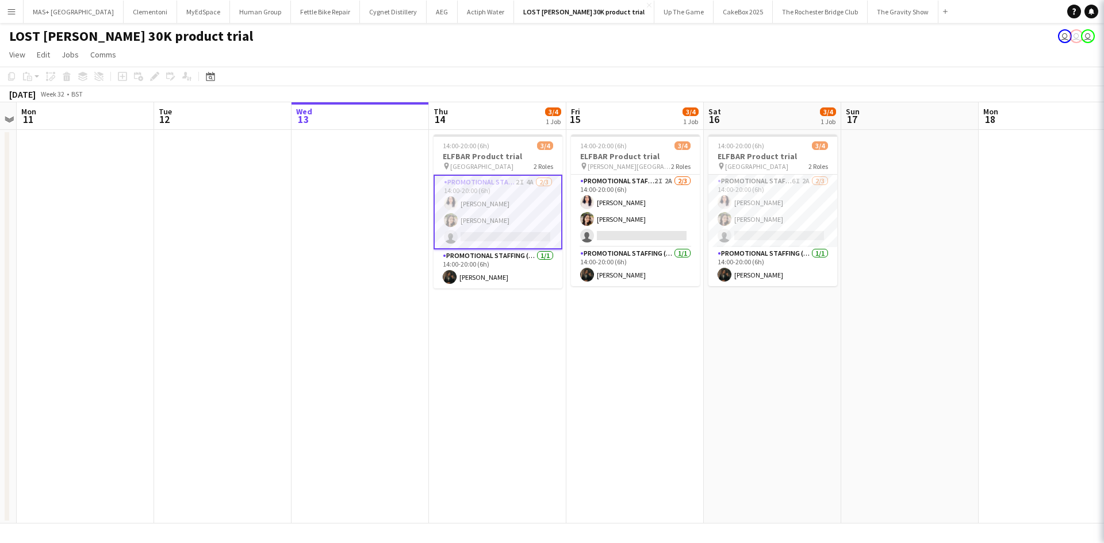
scroll to position [0, 397]
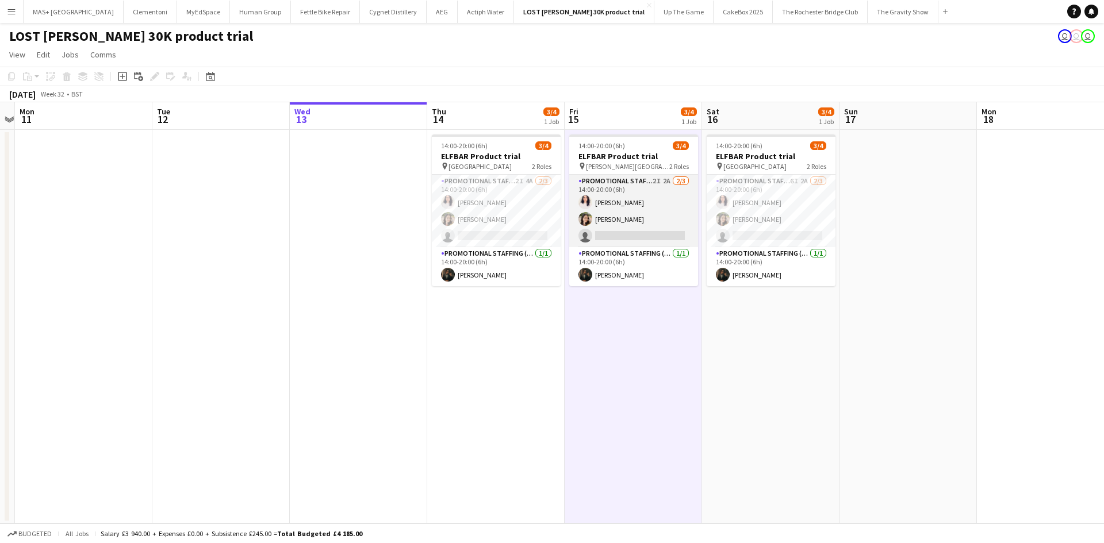
click at [648, 180] on app-card-role "Promotional Staffing (Brand Ambassadors) 2I 2A 2/3 14:00-20:00 (6h) Zahra Farho…" at bounding box center [633, 211] width 129 height 72
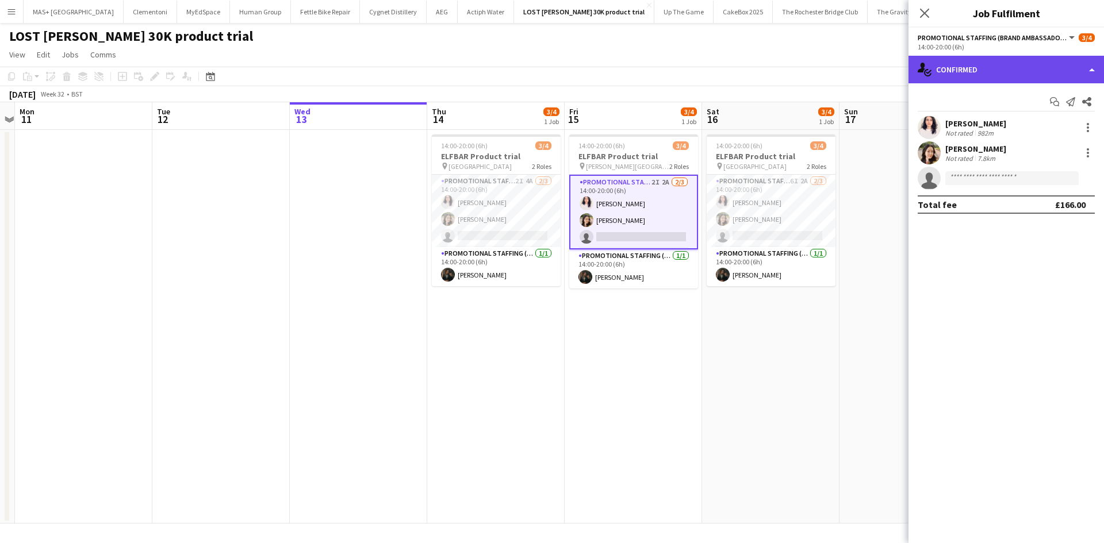
click at [972, 62] on div "single-neutral-actions-check-2 Confirmed" at bounding box center [1005, 70] width 195 height 28
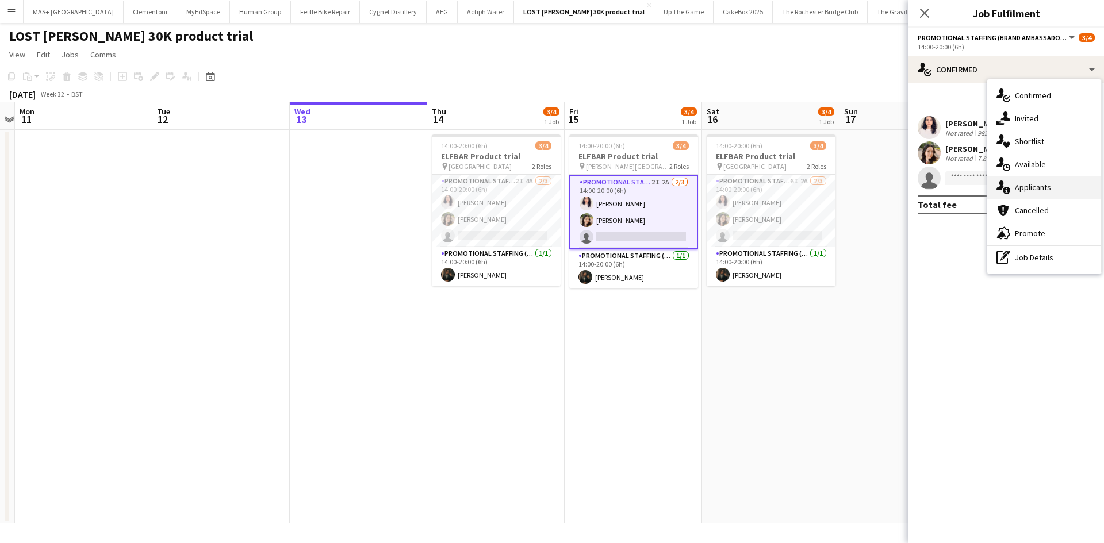
click at [1053, 183] on div "single-neutral-actions-information Applicants" at bounding box center [1044, 187] width 114 height 23
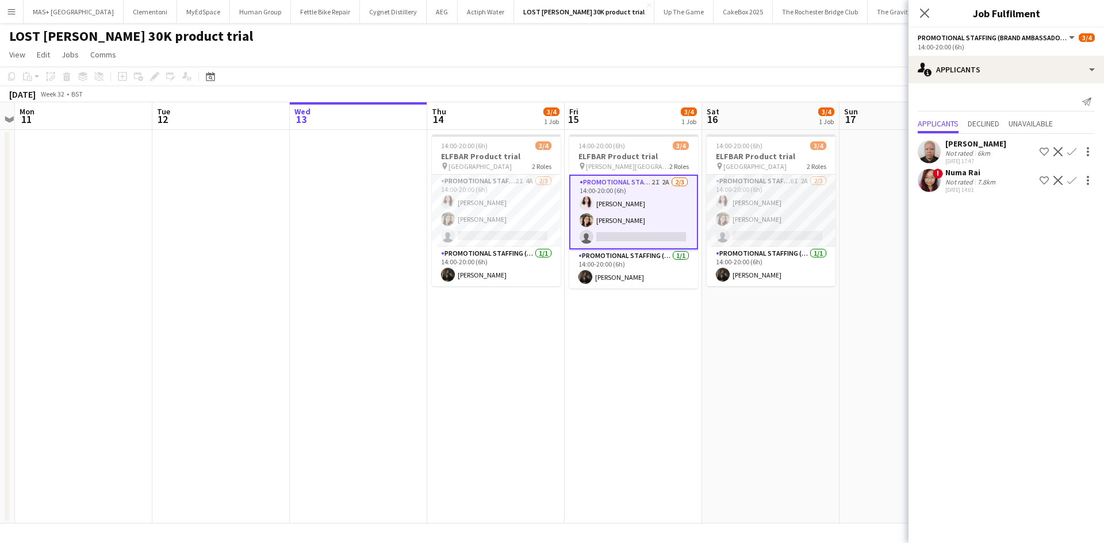
click at [787, 200] on app-card-role "Promotional Staffing (Brand Ambassadors) 6I 2A 2/3 14:00-20:00 (6h) Zahra Farho…" at bounding box center [771, 211] width 129 height 72
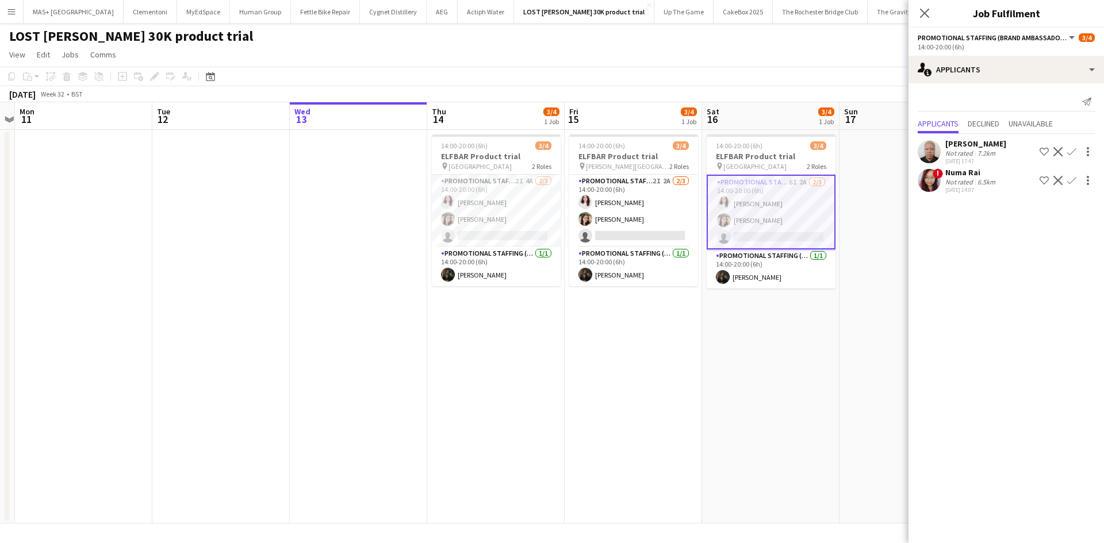
click at [759, 385] on app-date-cell "14:00-20:00 (6h) 3/4 ELFBAR Product trial pin Sauchiehall Street 2 Roles Promot…" at bounding box center [770, 327] width 137 height 394
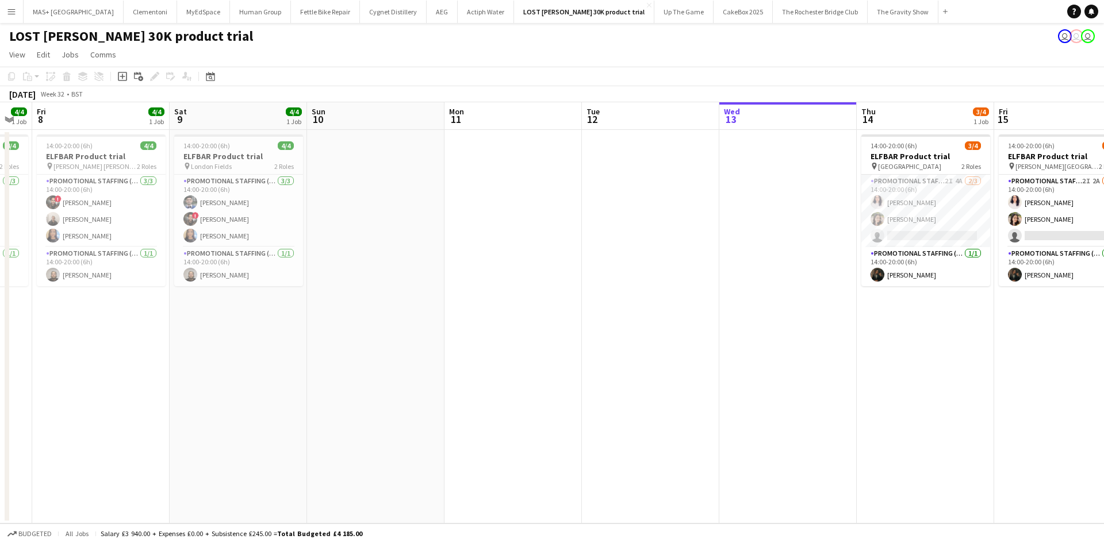
drag, startPoint x: 569, startPoint y: 367, endPoint x: 999, endPoint y: 367, distance: 429.5
click at [999, 367] on app-calendar-viewport "Wed 6 Thu 7 4/4 1 Job Fri 8 4/4 1 Job Sat 9 4/4 1 Job Sun 10 Mon 11 Tue 12 Wed …" at bounding box center [552, 312] width 1104 height 421
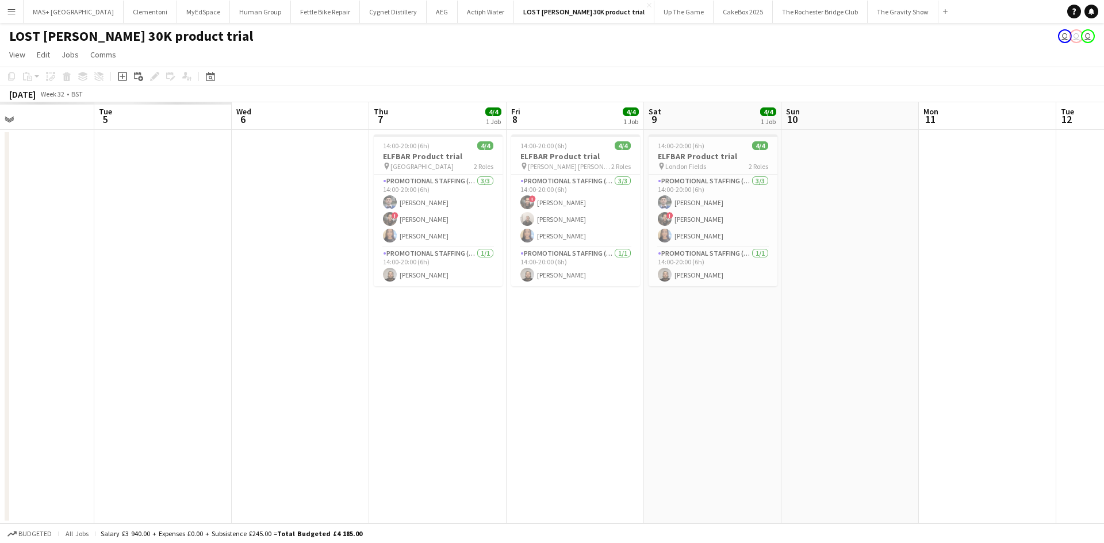
drag, startPoint x: 554, startPoint y: 323, endPoint x: 891, endPoint y: 316, distance: 337.0
click at [891, 316] on app-calendar-viewport "Sat 2 Sun 3 Mon 4 Tue 5 Wed 6 Thu 7 4/4 1 Job Fri 8 4/4 1 Job Sat 9 4/4 1 Job S…" at bounding box center [552, 312] width 1104 height 421
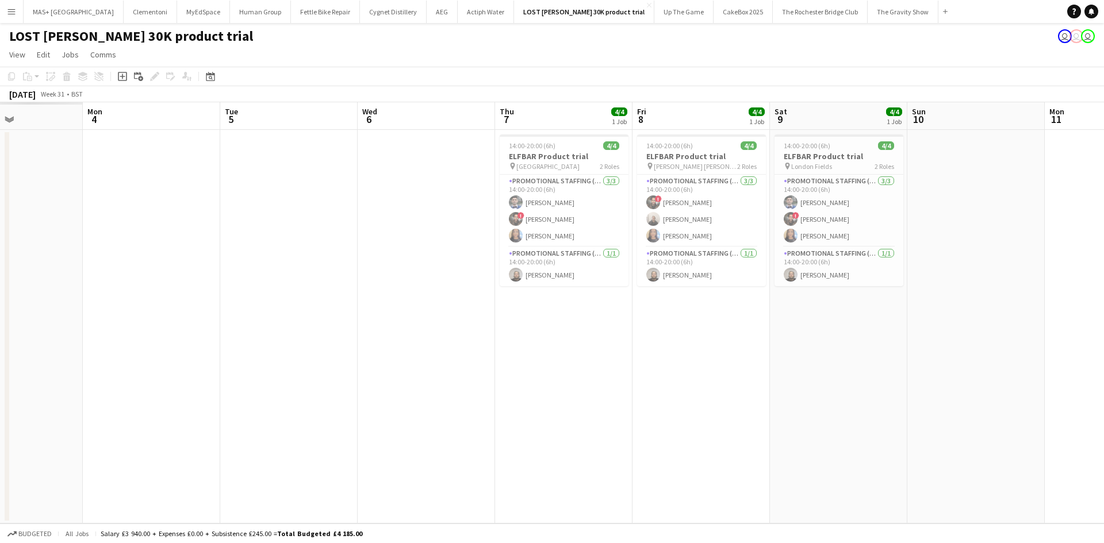
drag, startPoint x: 419, startPoint y: 349, endPoint x: 967, endPoint y: 346, distance: 548.5
click at [967, 346] on app-calendar-viewport "Fri 1 Sat 2 Sun 3 Mon 4 Tue 5 Wed 6 Thu 7 4/4 1 Job Fri 8 4/4 1 Job Sat 9 4/4 1…" at bounding box center [552, 312] width 1104 height 421
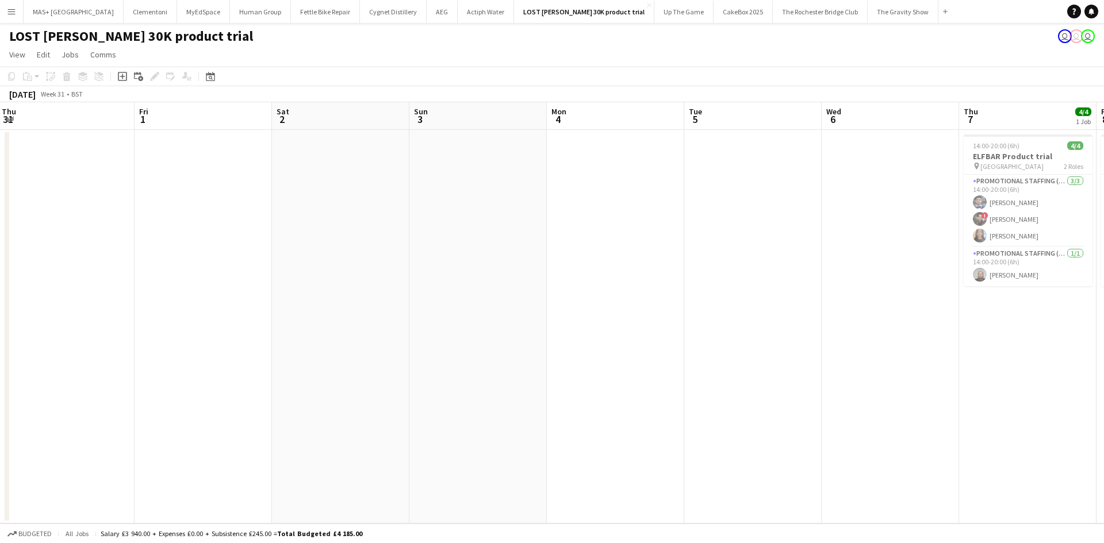
click at [946, 368] on app-calendar-viewport "Tue 29 Wed 30 Thu 31 Fri 1 Sat 2 Sun 3 Mon 4 Tue 5 Wed 6 Thu 7 4/4 1 Job Fri 8 …" at bounding box center [552, 312] width 1104 height 421
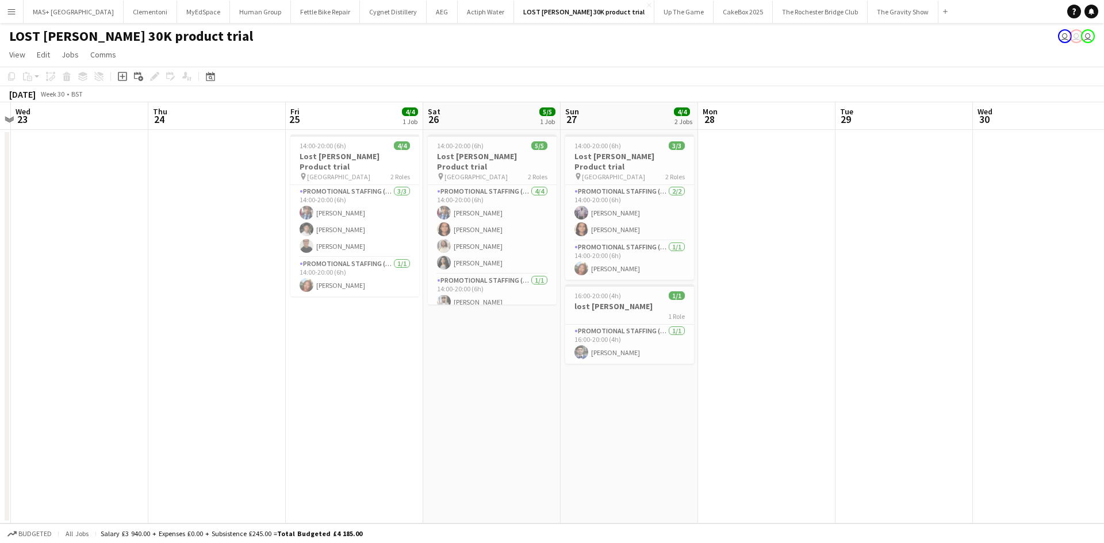
drag, startPoint x: 274, startPoint y: 352, endPoint x: 829, endPoint y: 347, distance: 554.9
click at [829, 347] on app-calendar-viewport "Mon 21 Tue 22 Wed 23 Thu 24 Fri 25 4/4 1 Job Sat 26 5/5 1 Job Sun 27 4/4 2 Jobs…" at bounding box center [552, 312] width 1104 height 421
